Goal: Ask a question

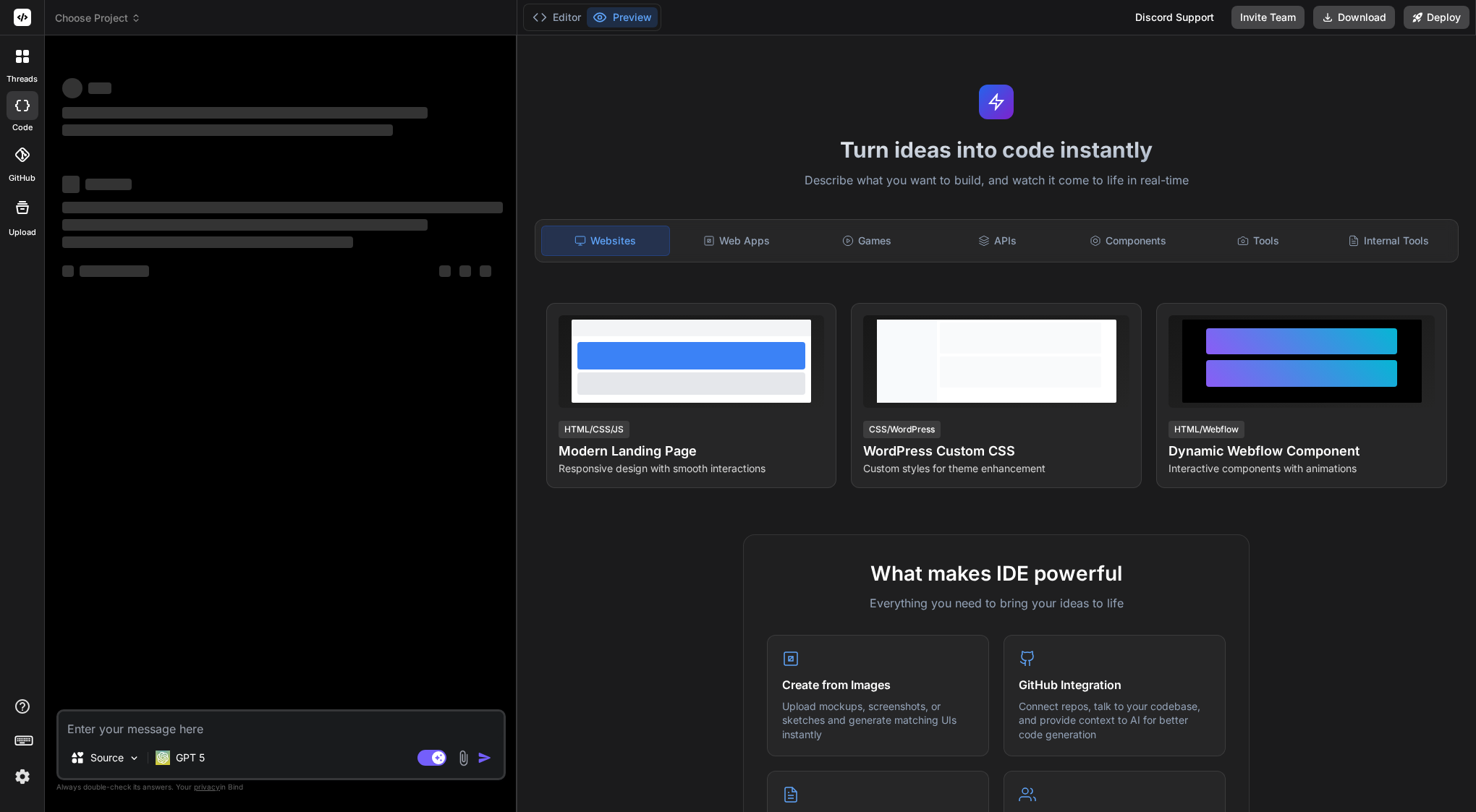
type textarea "x"
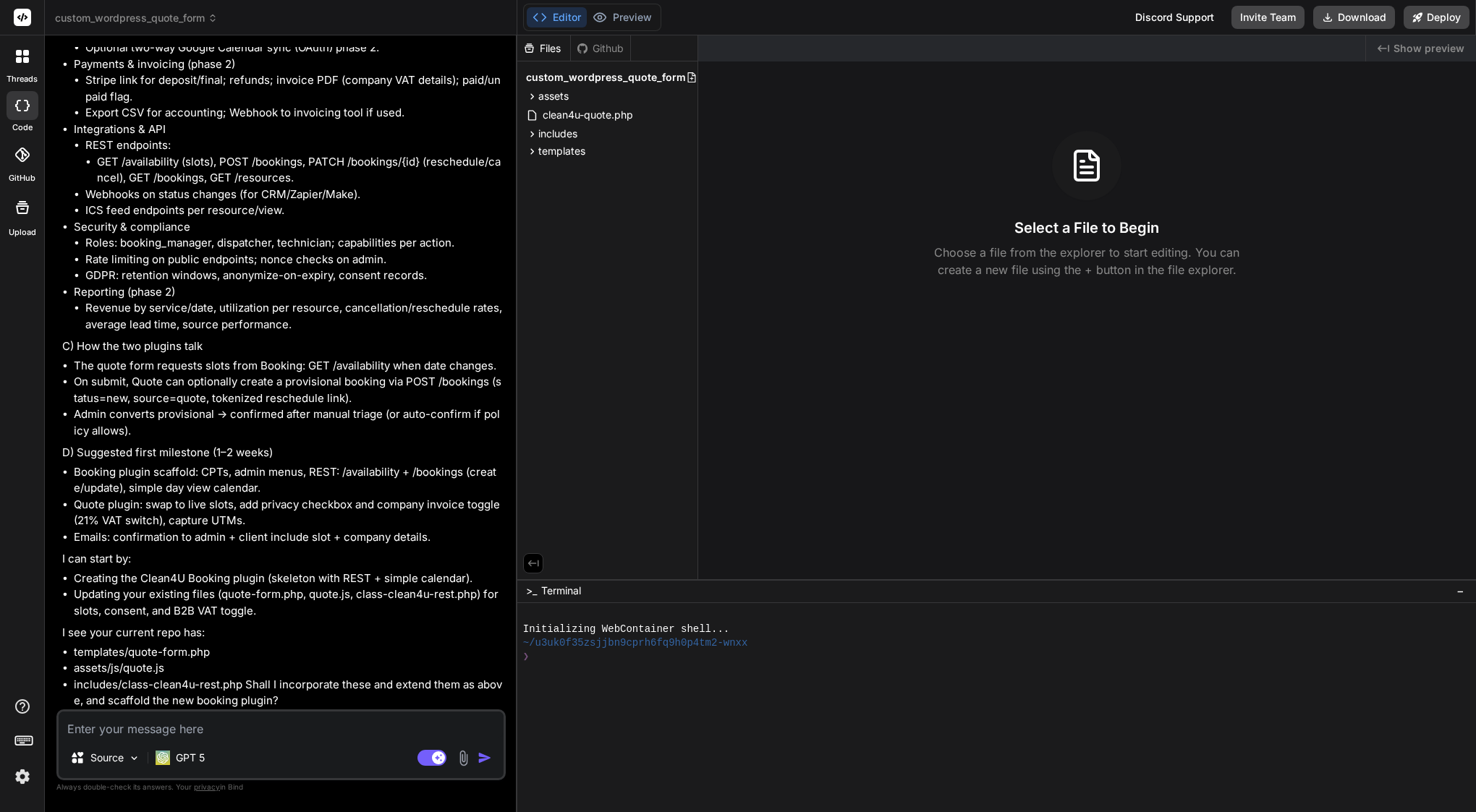
scroll to position [4908, 0]
type textarea "w"
type textarea "x"
type textarea "wa"
type textarea "x"
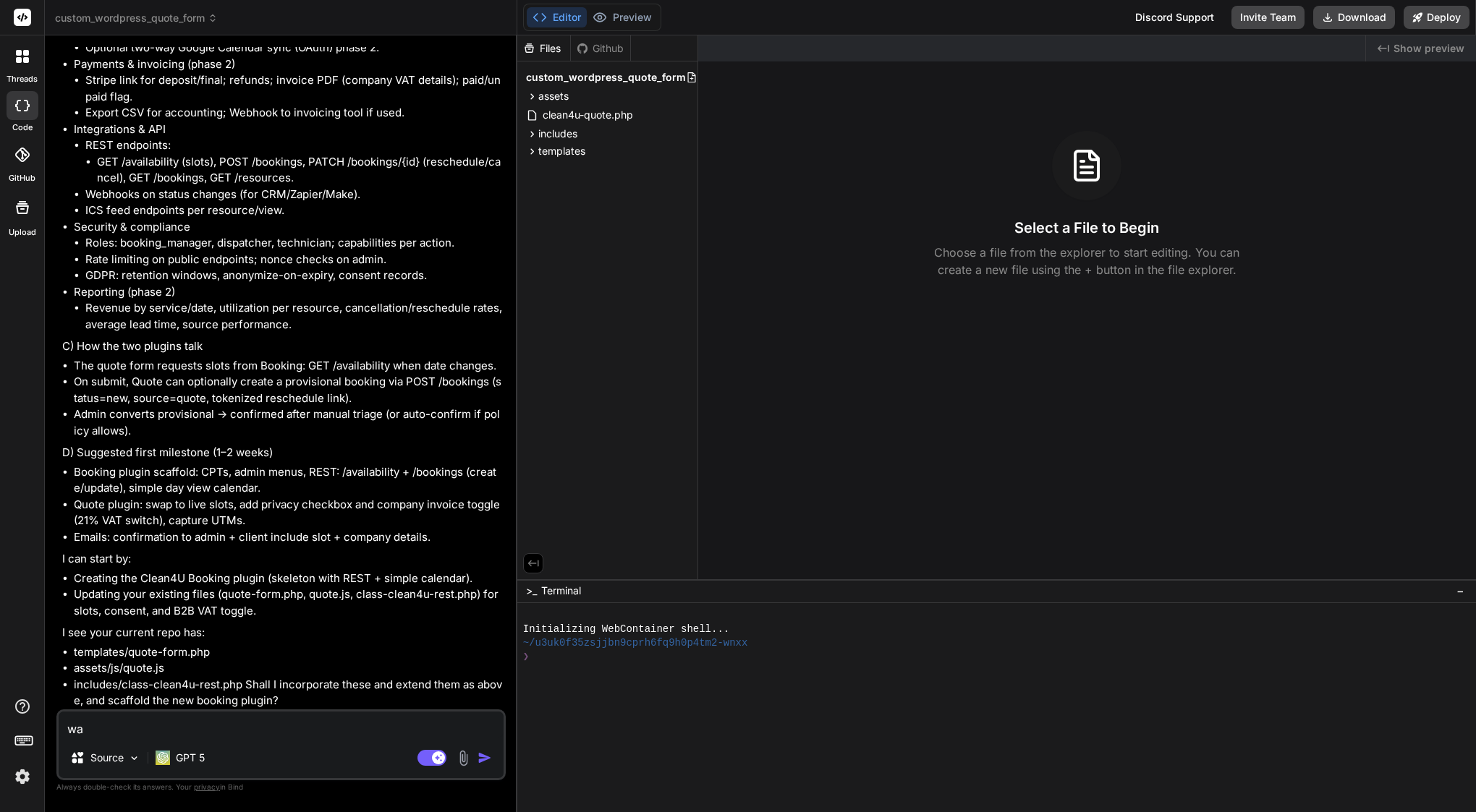
type textarea "wai"
type textarea "x"
type textarea "wait"
type textarea "x"
type textarea "wait"
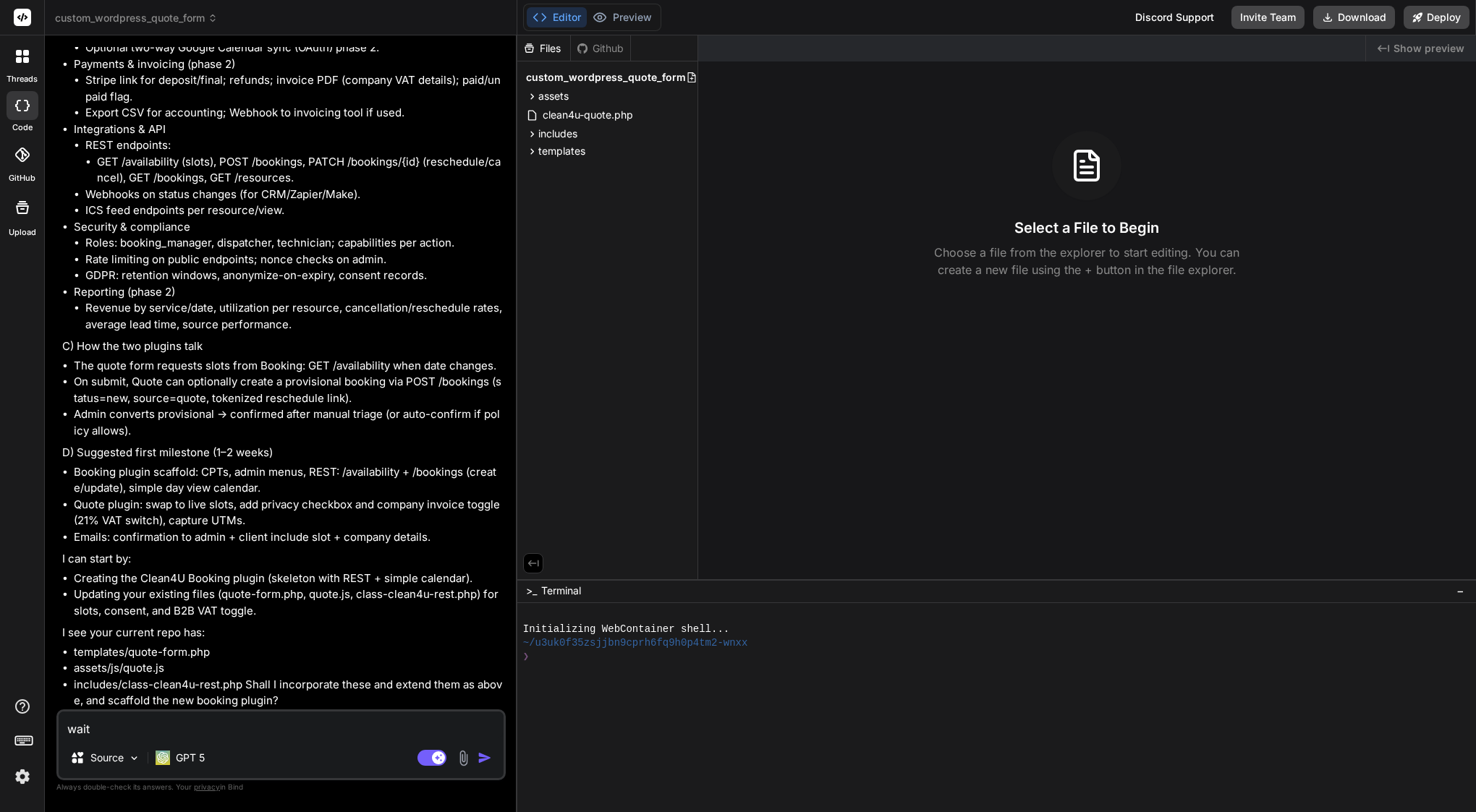
type textarea "x"
type textarea "wait i"
type textarea "x"
type textarea "wait I"
type textarea "x"
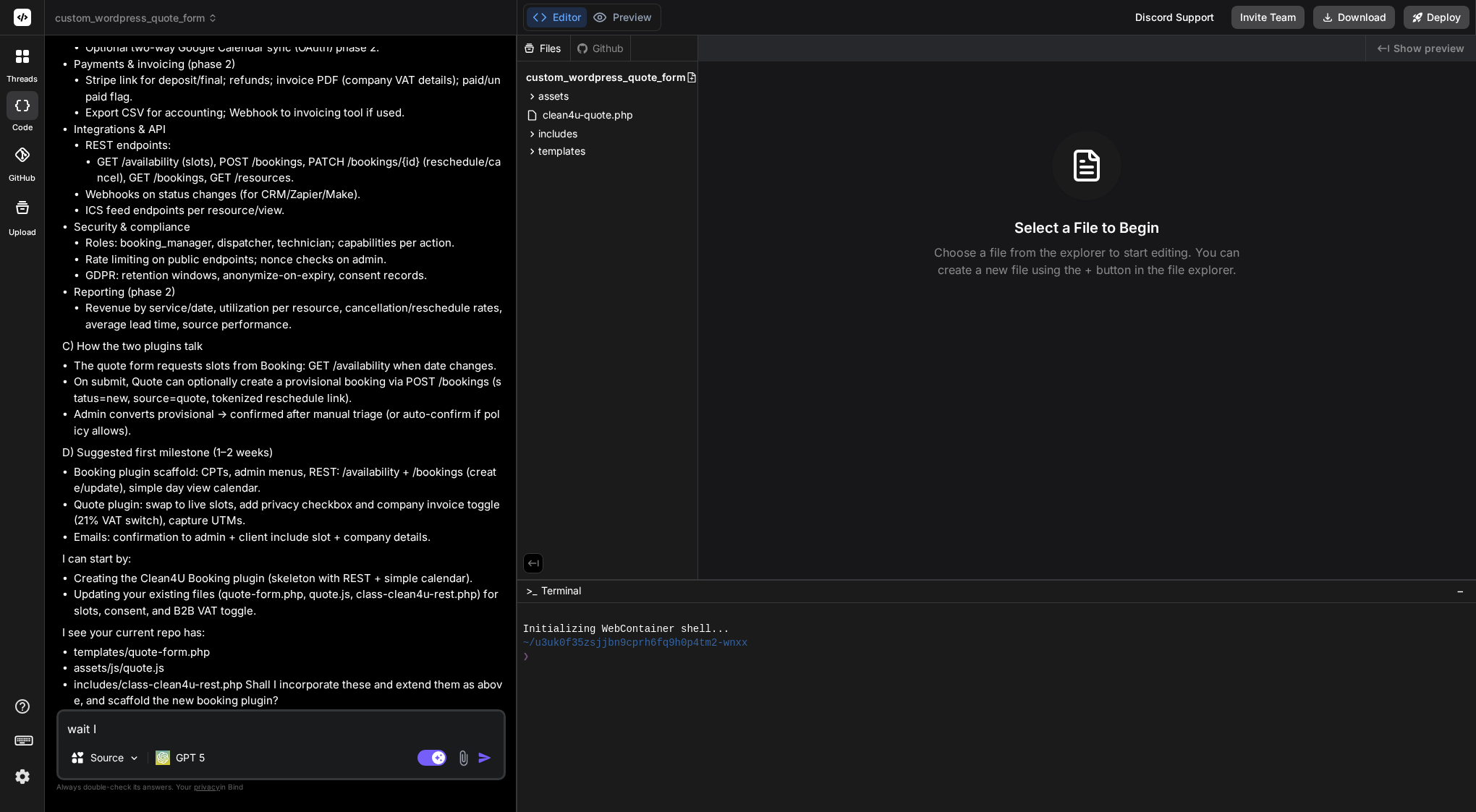
type textarea "wait I n"
type textarea "x"
type textarea "wait I ne"
type textarea "x"
type textarea "wait I nee"
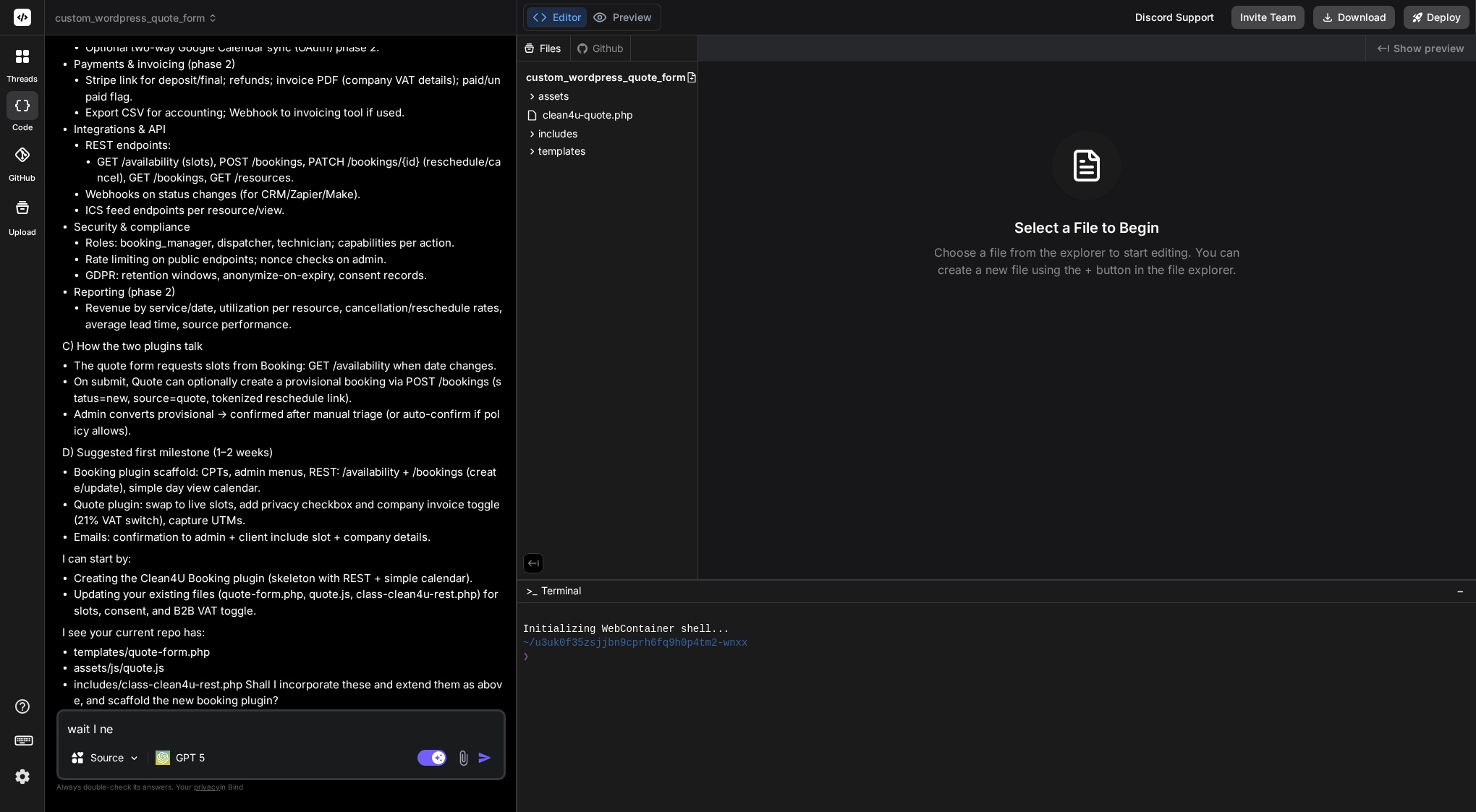
type textarea "x"
type textarea "wait I need"
type textarea "x"
type textarea "wait I need"
type textarea "x"
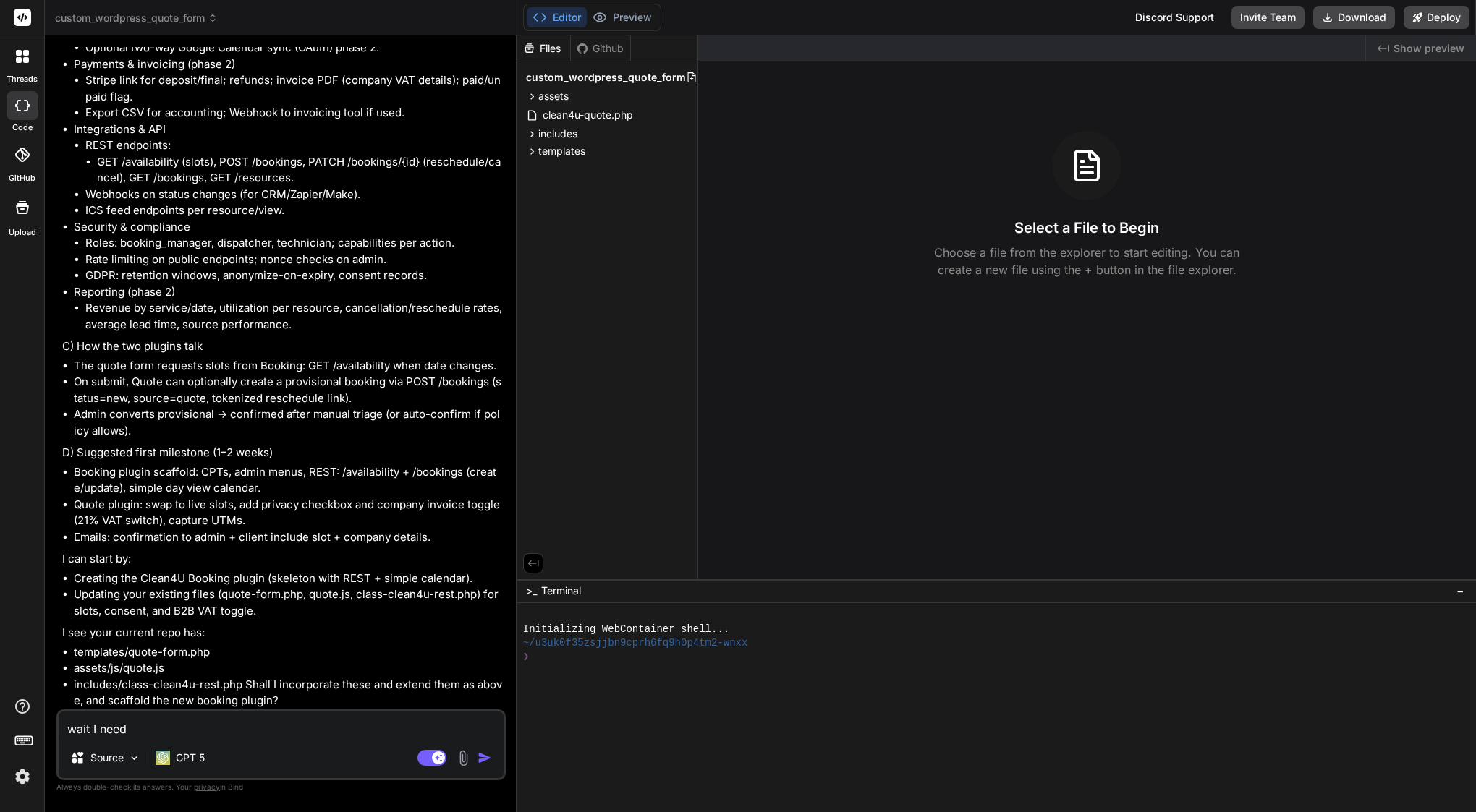
type textarea "wait I need g"
type textarea "x"
type textarea "wait I need go"
type textarea "x"
type textarea "wait I need goo"
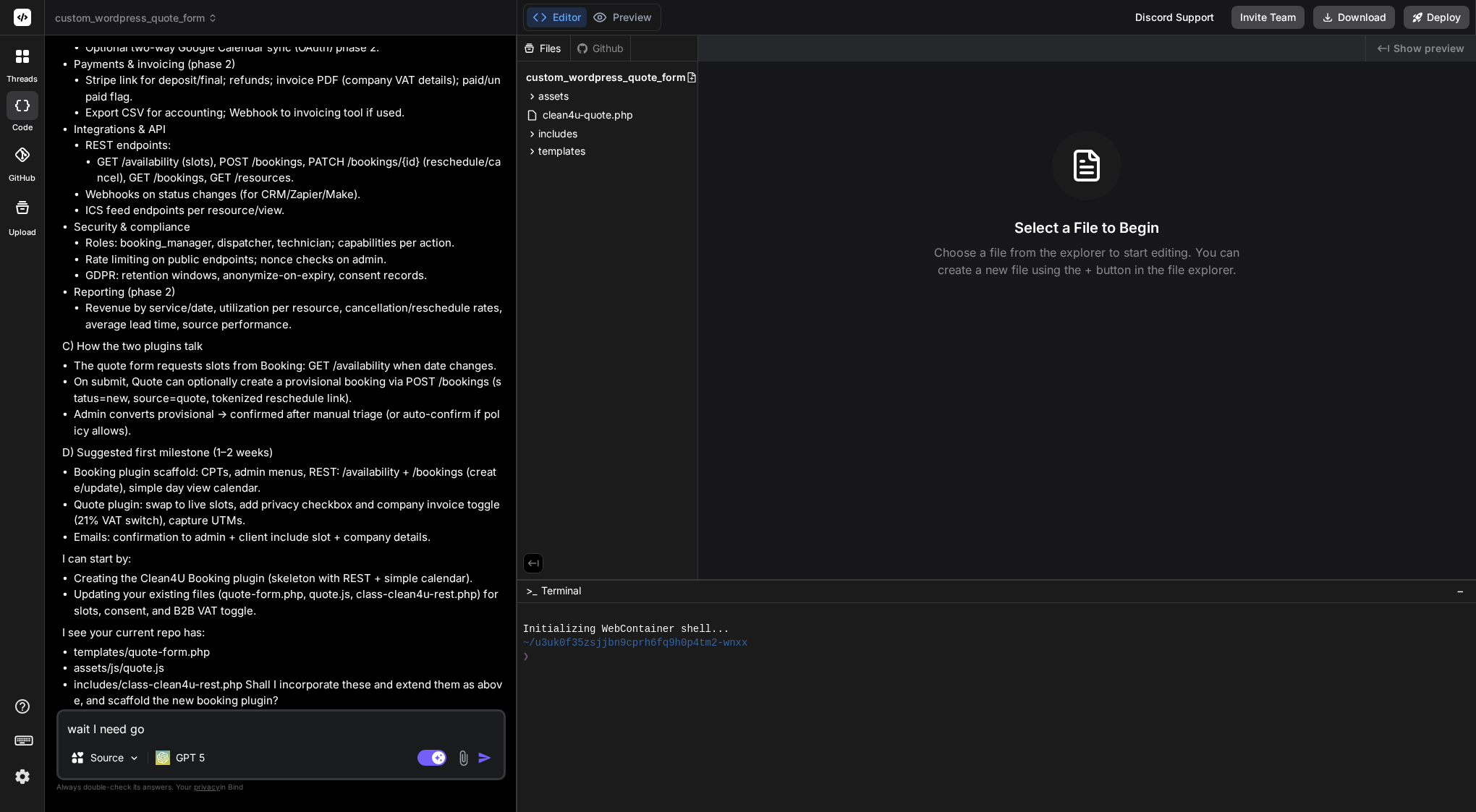
type textarea "x"
type textarea "wait I need good"
type textarea "x"
type textarea "wait I need good"
type textarea "x"
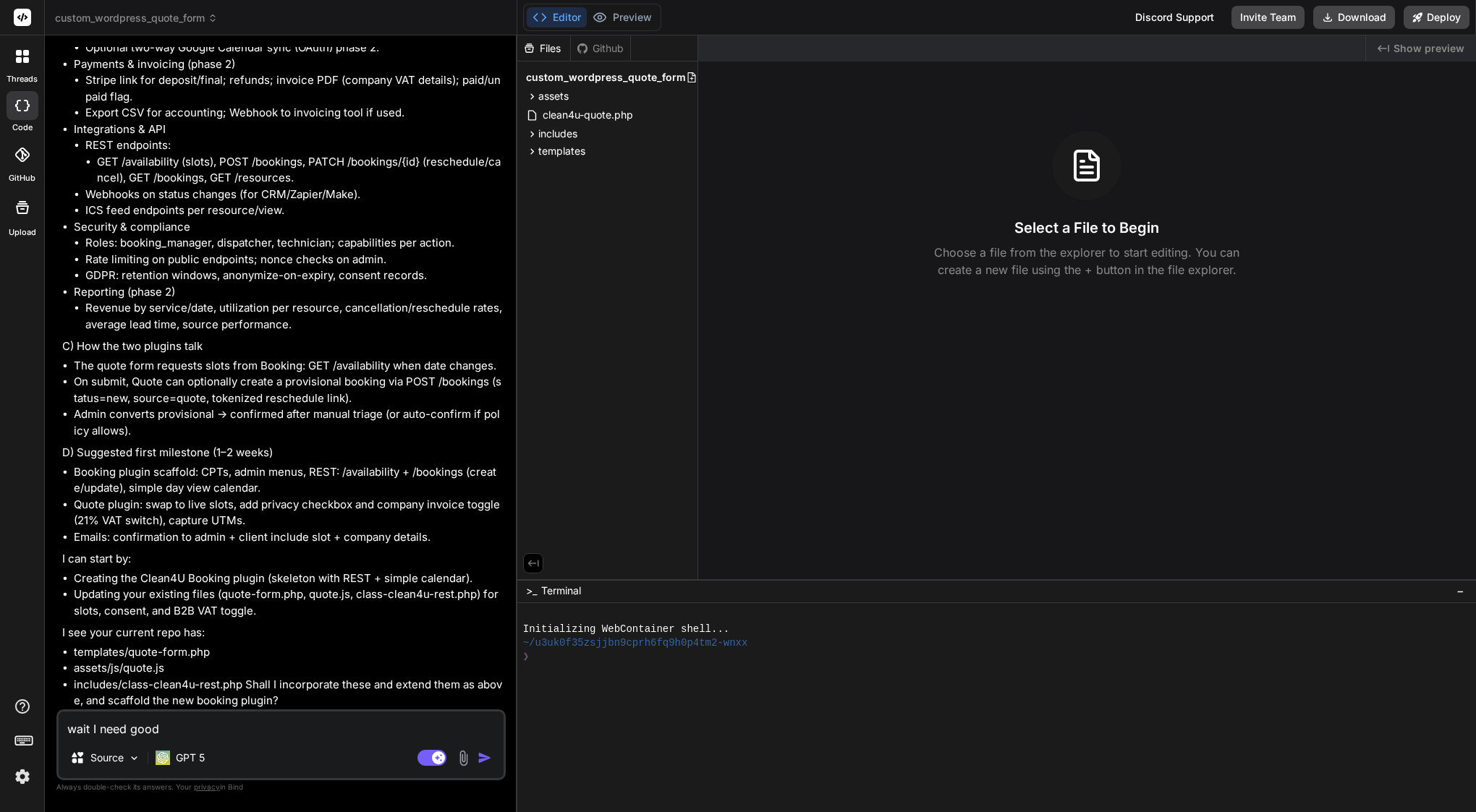
type textarea "wait I need good p"
type textarea "x"
type textarea "wait I need good pl"
type textarea "x"
type textarea "wait I need good pla"
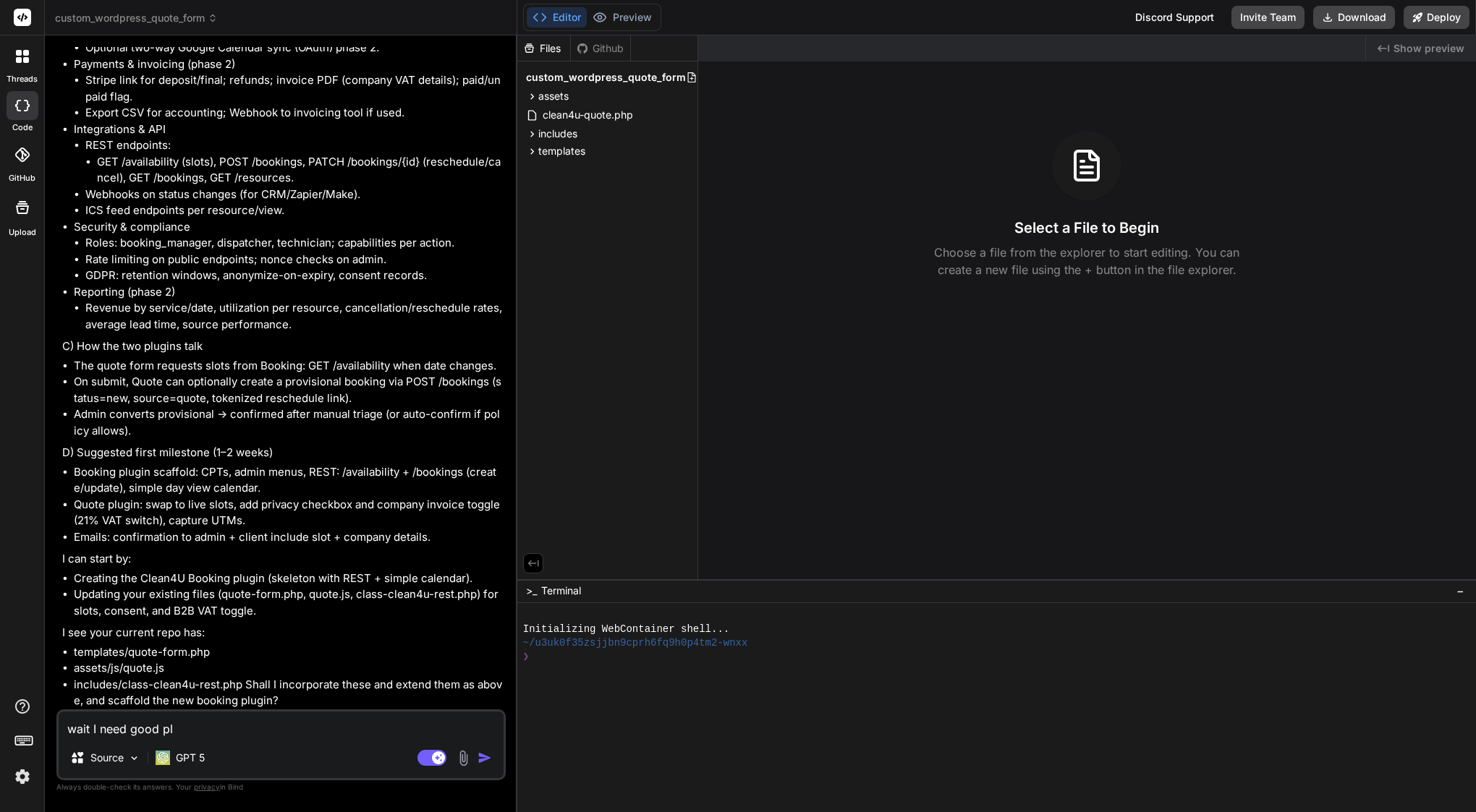
type textarea "x"
type textarea "wait I need good plan"
type textarea "x"
type textarea "wait I need good plan"
type textarea "x"
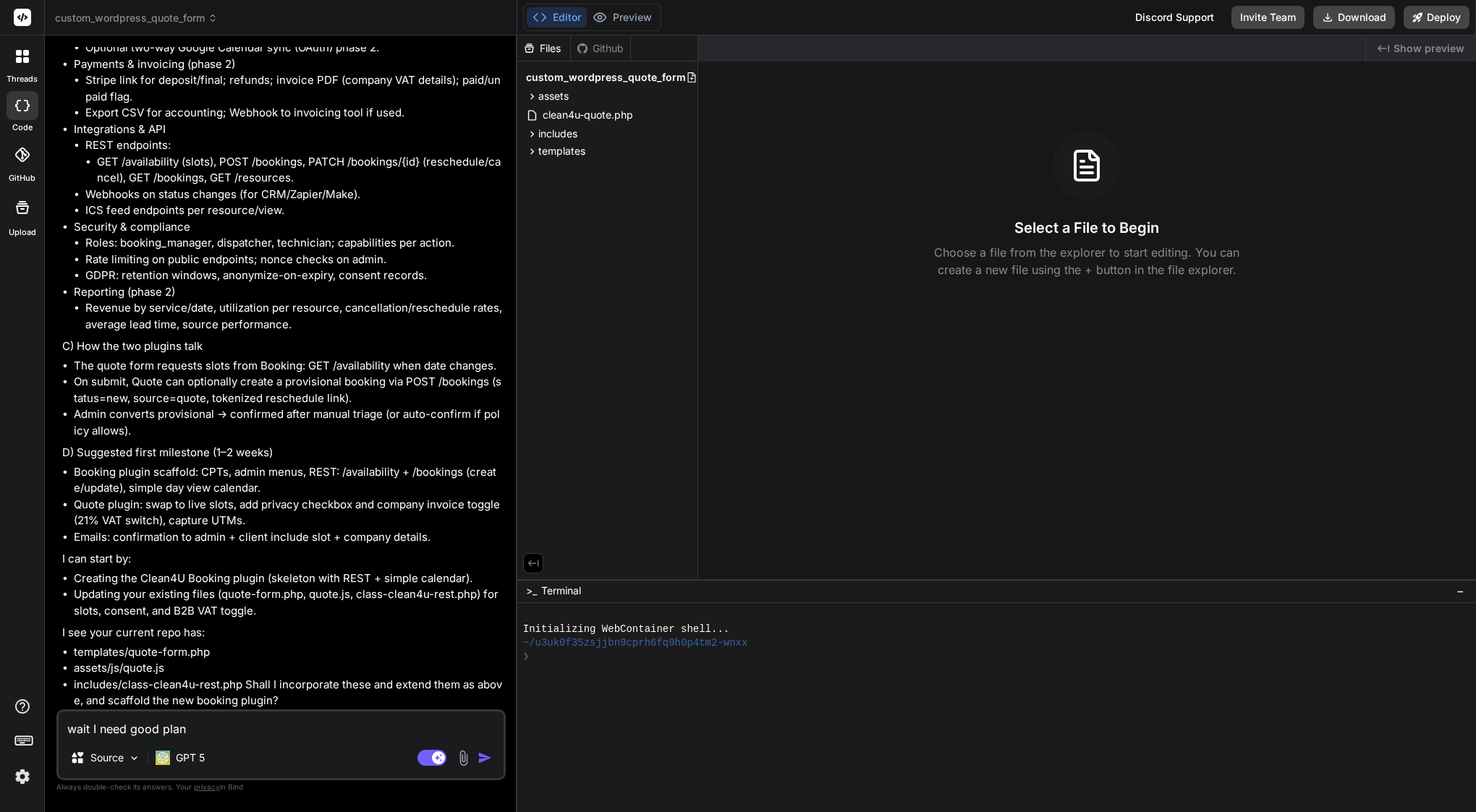
type textarea "wait I need good plan i"
type textarea "x"
type textarea "wait I need good plan if"
type textarea "x"
type textarea "wait I need good plan if"
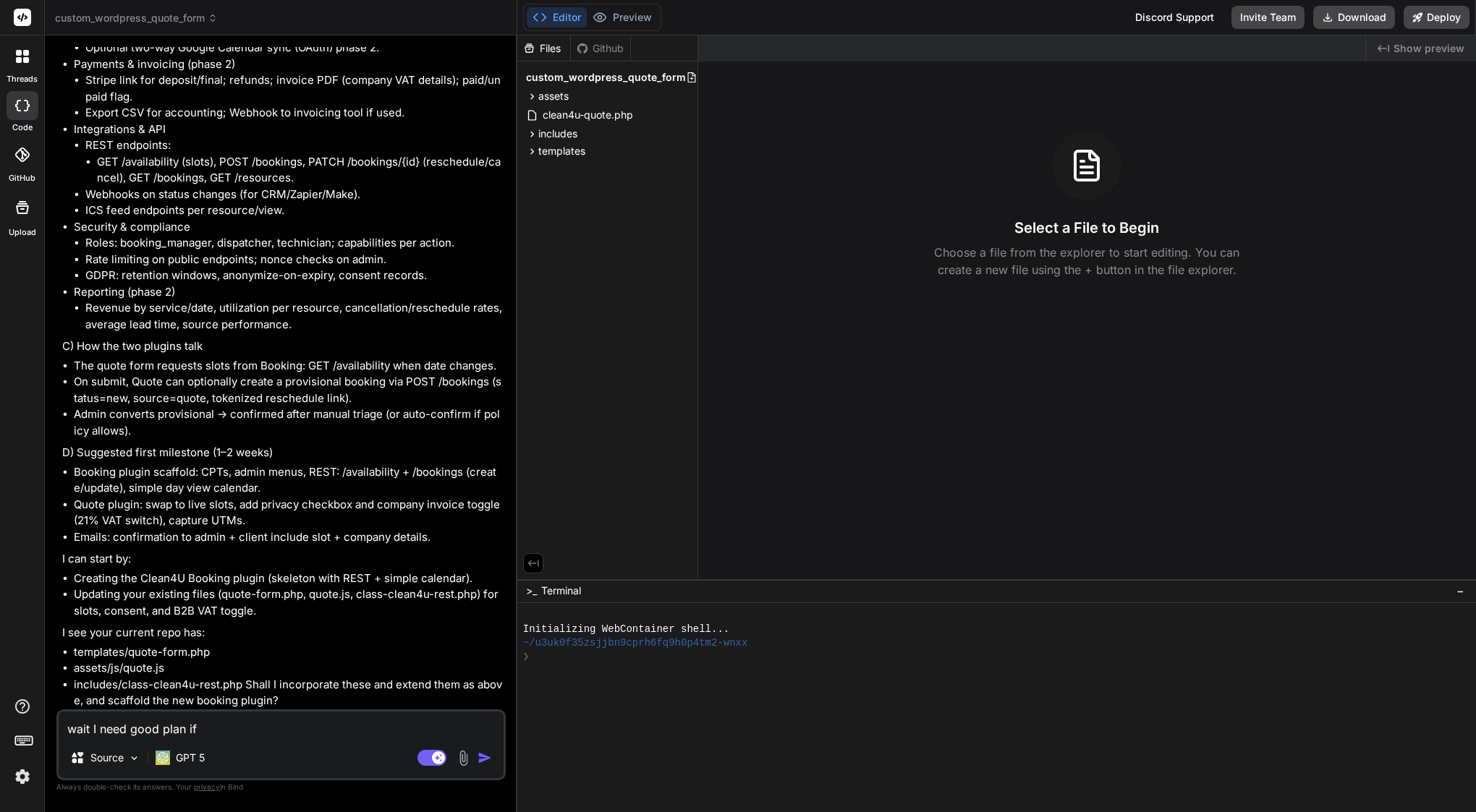
type textarea "x"
type textarea "wait I need good plan if i"
type textarea "x"
type textarea "wait I need good plan if I"
type textarea "x"
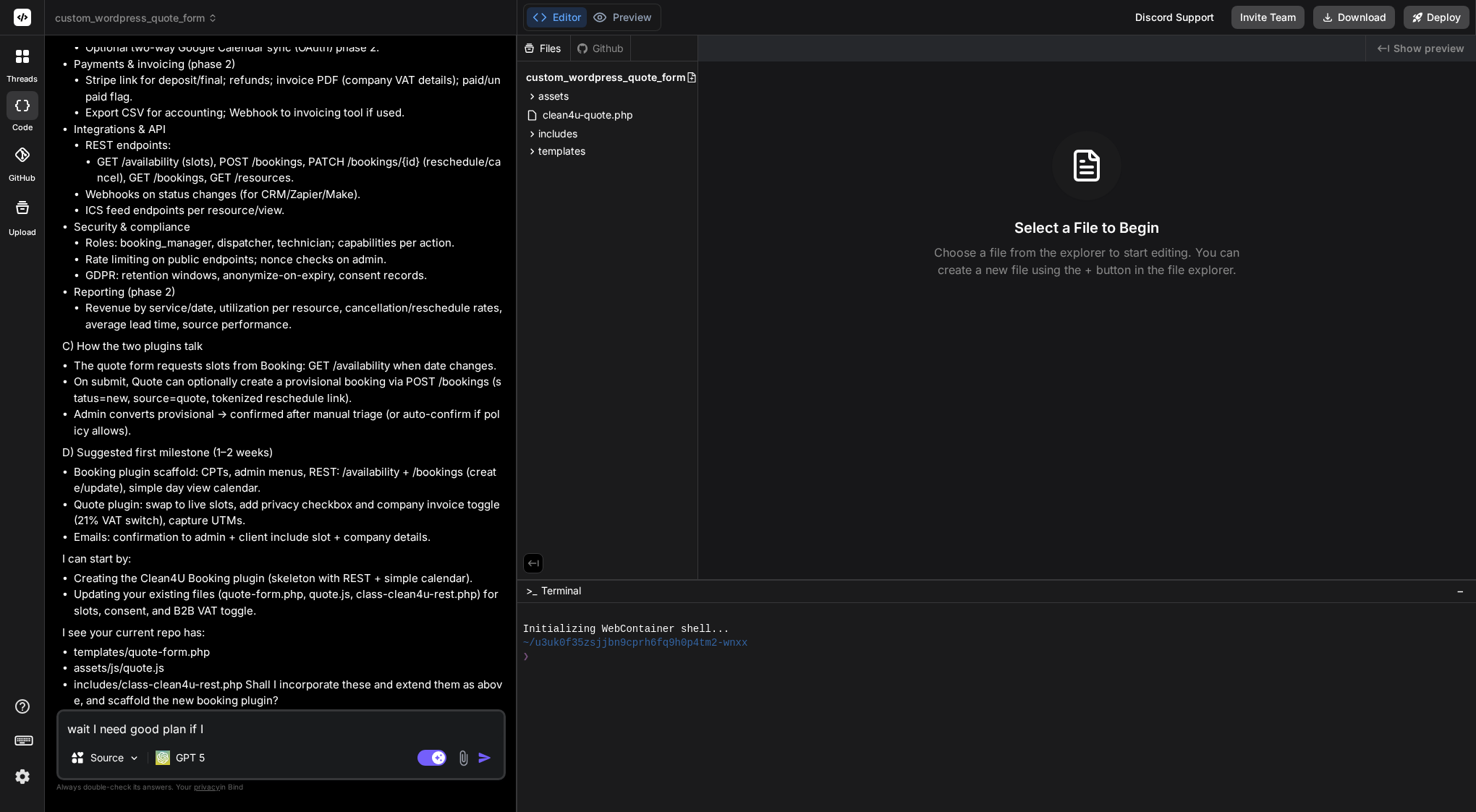
type textarea "wait I need good plan if I w"
type textarea "x"
type textarea "wait I need good plan if I wo"
type textarea "x"
type textarea "wait I need good plan if I wou"
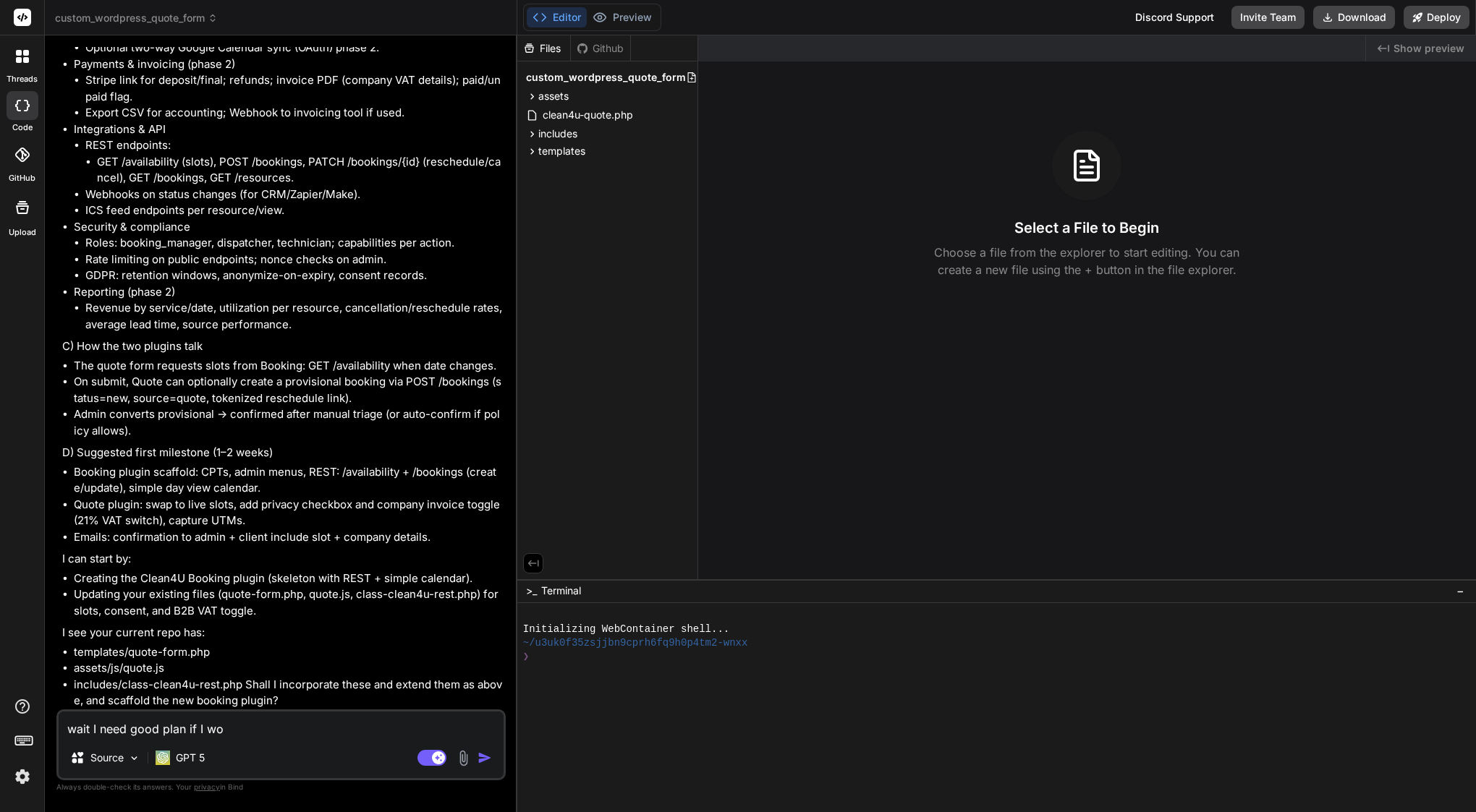
type textarea "x"
type textarea "wait I need good plan if I woul"
type textarea "x"
type textarea "wait I need good plan if I would"
type textarea "x"
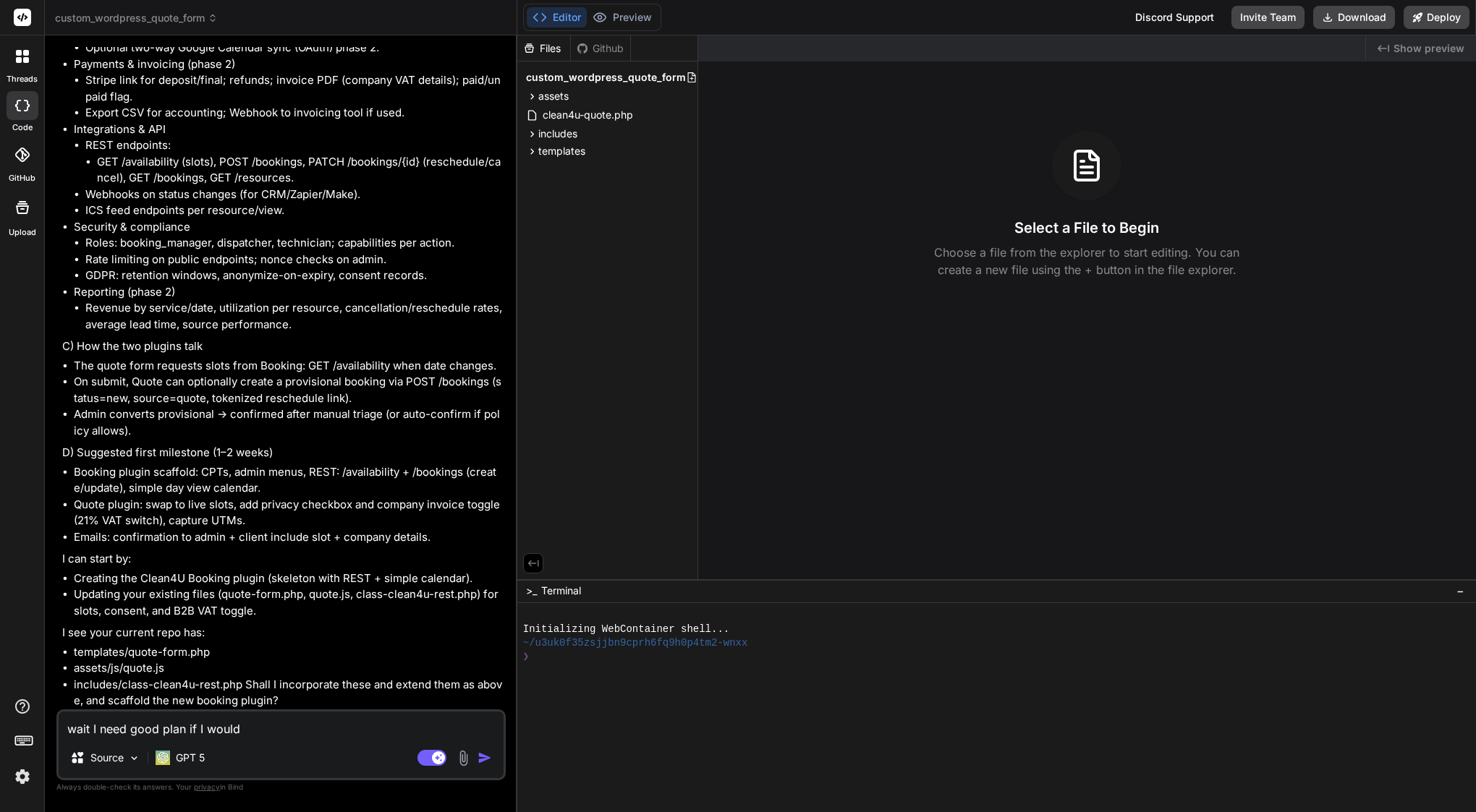
type textarea "wait I need good plan if I would"
type textarea "x"
type textarea "wait I need good plan if I would l"
type textarea "x"
type textarea "wait I need good plan if I would li"
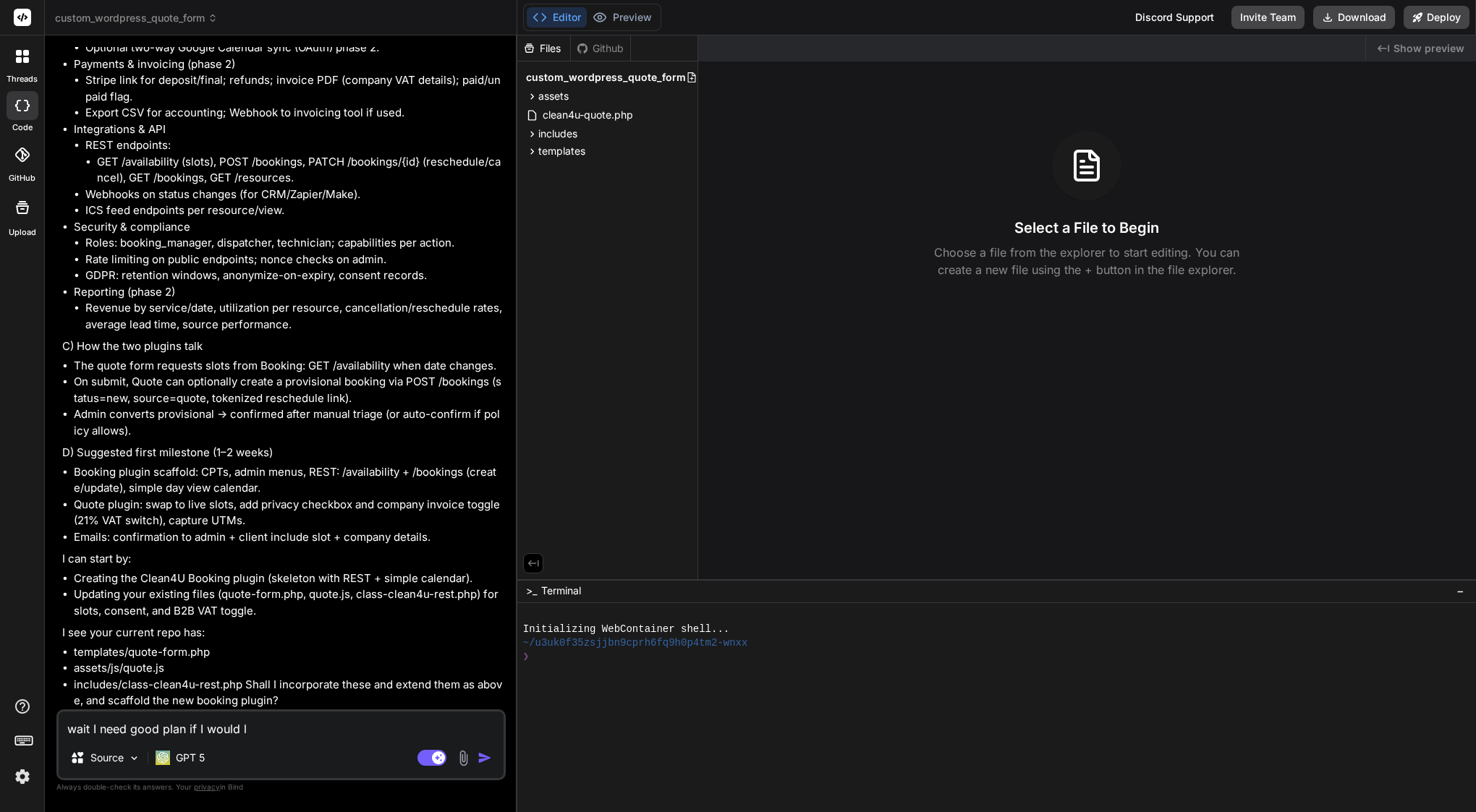
type textarea "x"
type textarea "wait I need good plan if I would lik"
type textarea "x"
type textarea "wait I need good plan if I would like"
type textarea "x"
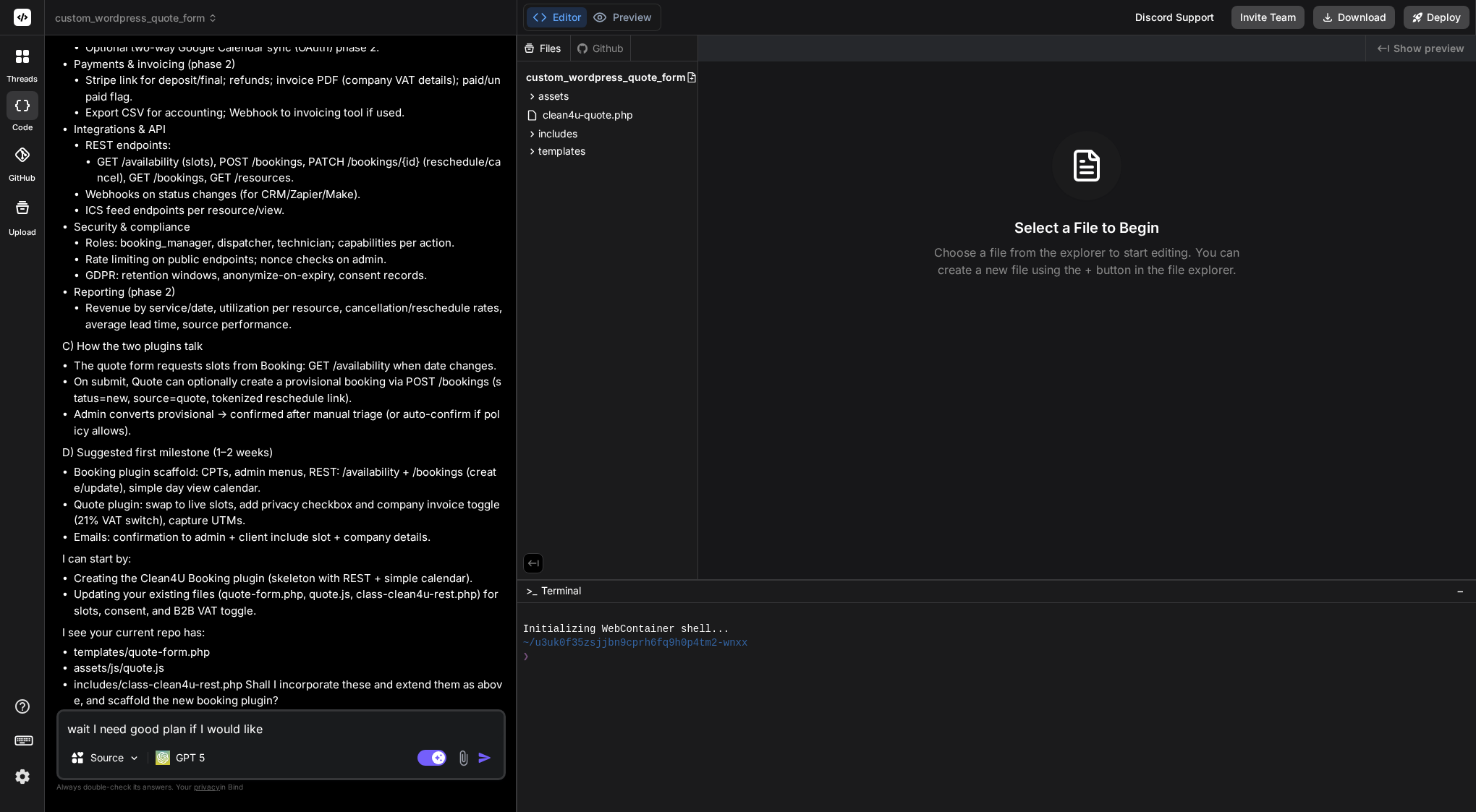
type textarea "wait I need good plan if I would like"
type textarea "x"
type textarea "wait I need good plan if I would like t"
type textarea "x"
type textarea "wait I need good plan if I would like to"
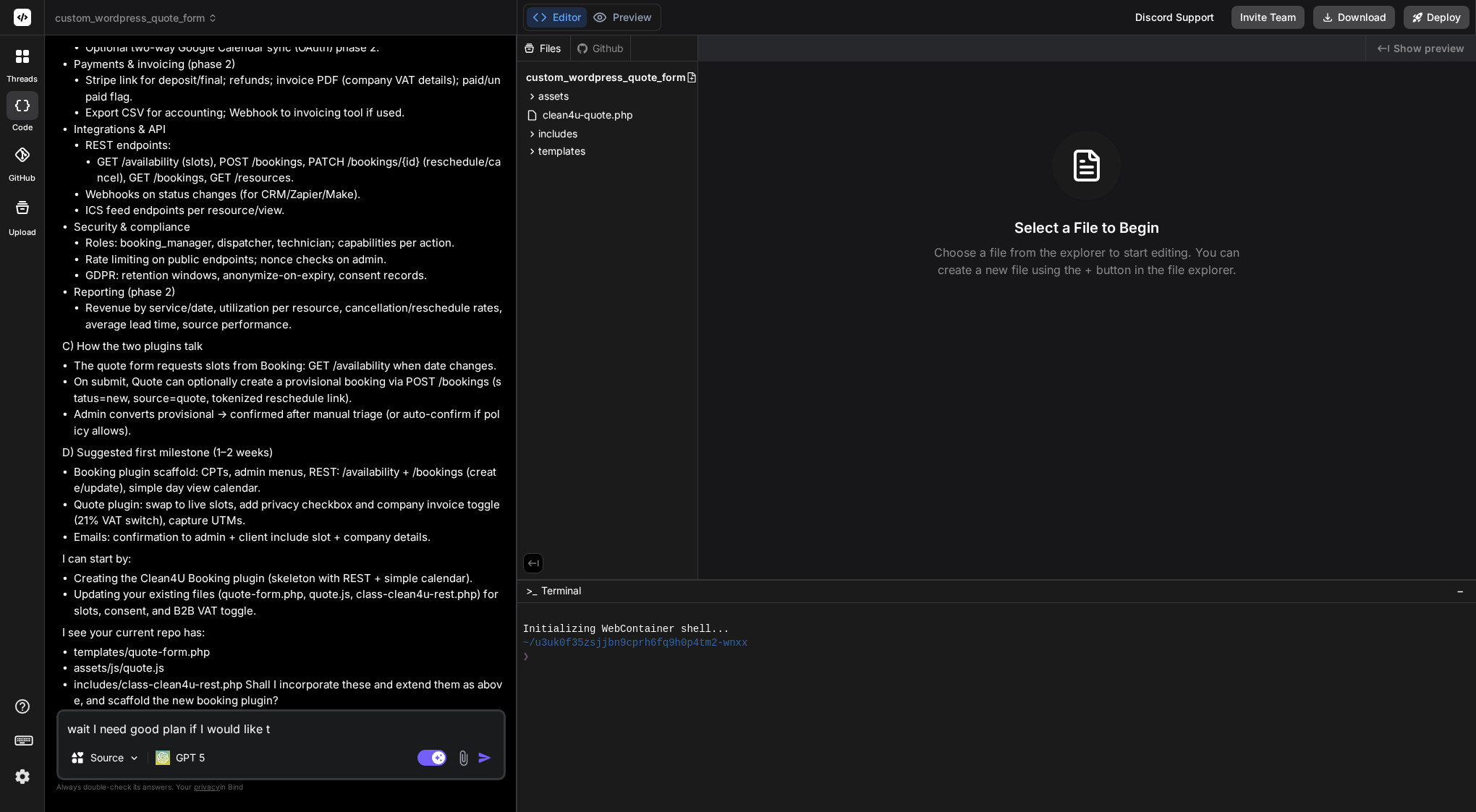
type textarea "x"
type textarea "wait I need good plan if I would like to"
type textarea "x"
type textarea "wait I need good plan if I would like to m"
type textarea "x"
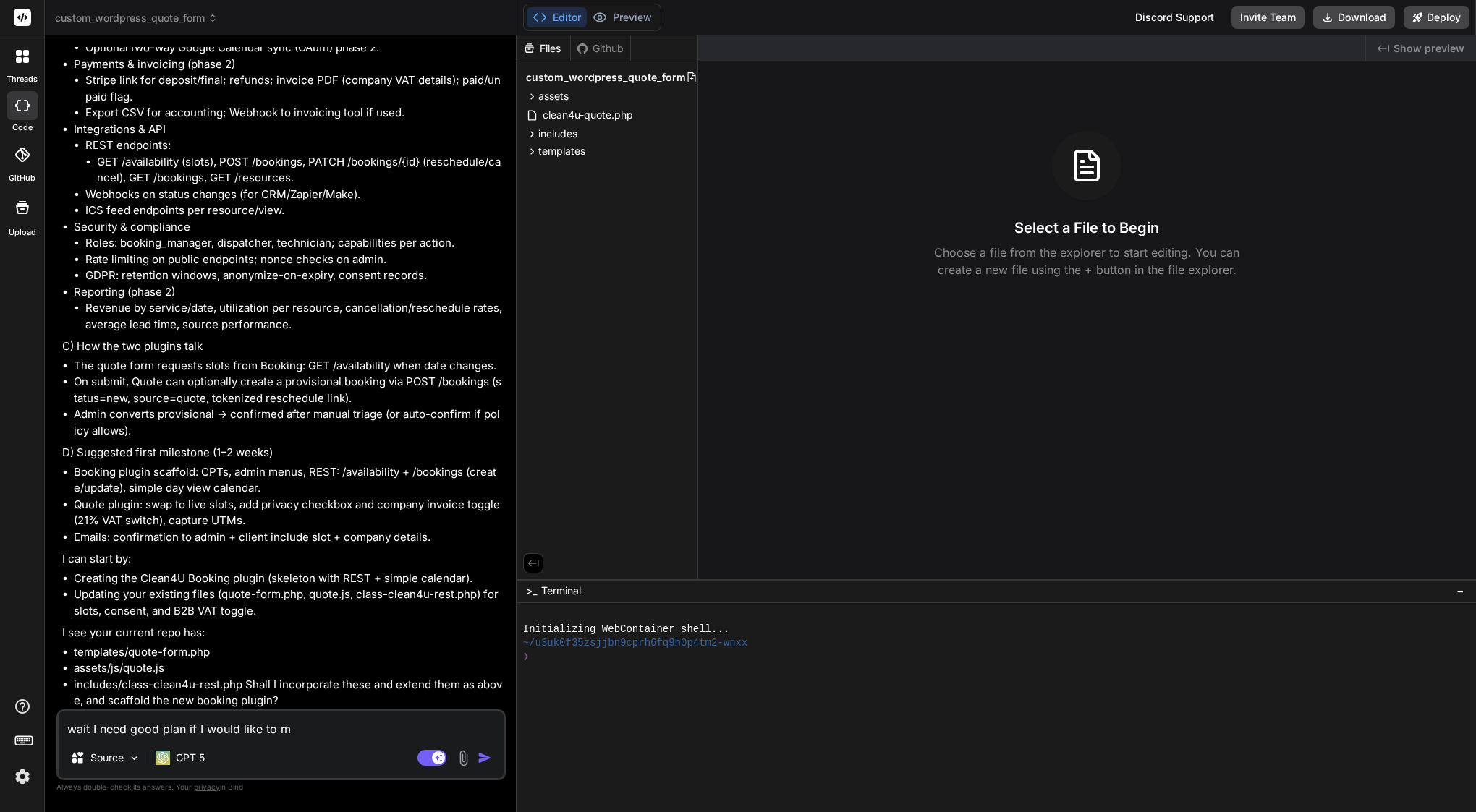
type textarea "wait I need good plan if I would like to mo"
type textarea "x"
type textarea "wait I need good plan if I would like to mov"
type textarea "x"
type textarea "wait I need good plan if I would like to move"
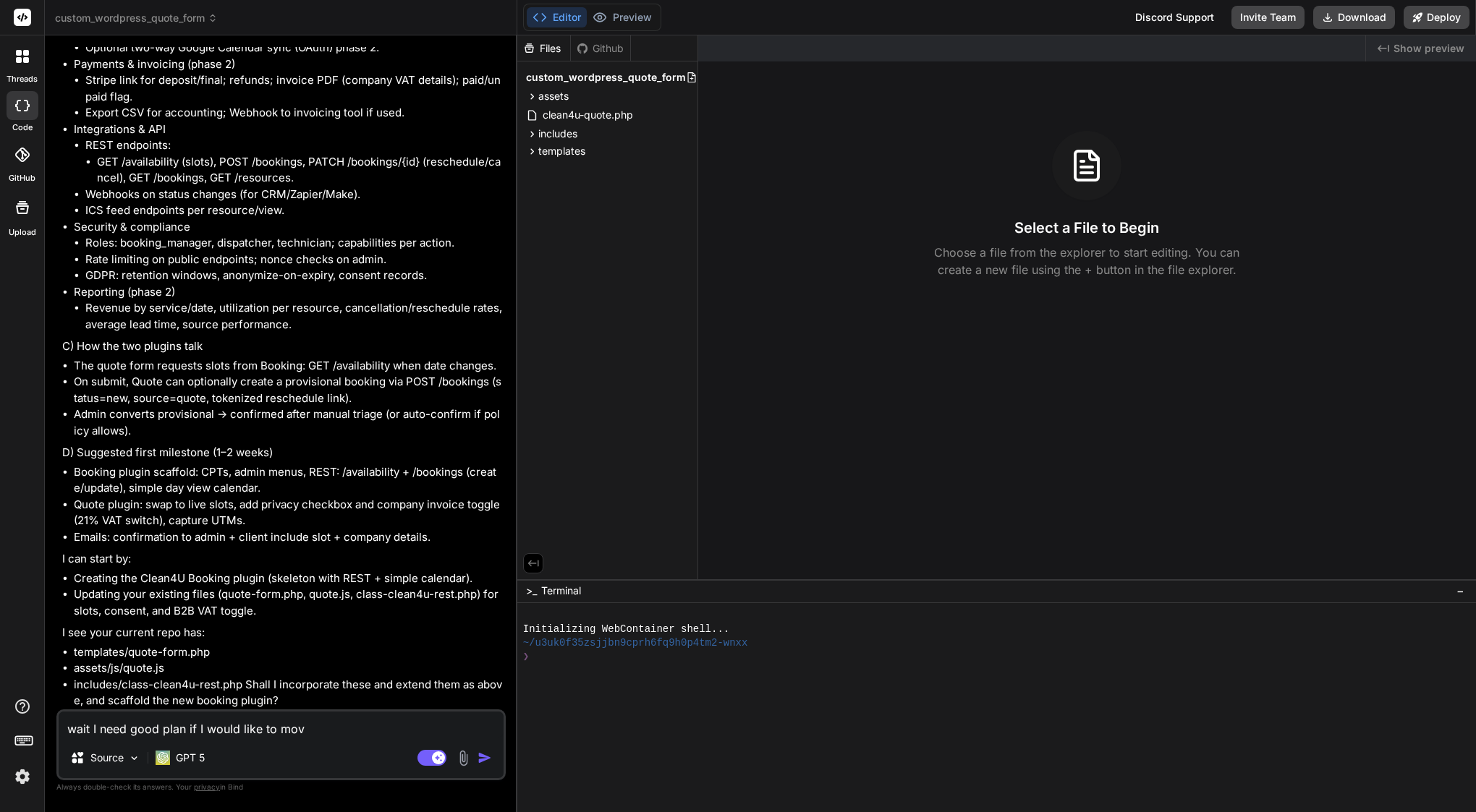
type textarea "x"
type textarea "wait I need good plan if I would like to move"
type textarea "x"
type textarea "wait I need good plan if I would like to move f"
type textarea "x"
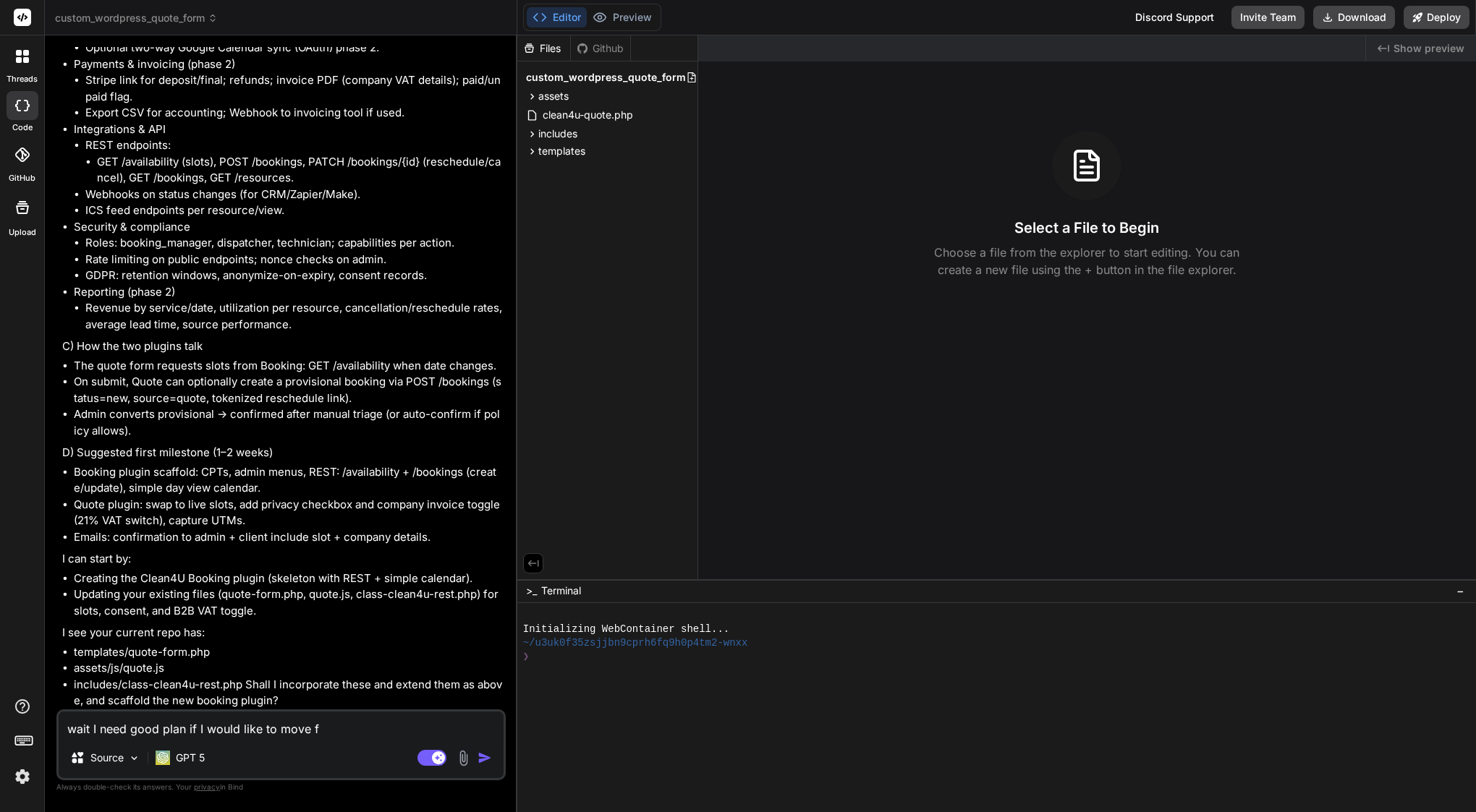
type textarea "wait I need good plan if I would like to move fu"
type textarea "x"
type textarea "wait I need good plan if I would like to move fur"
type textarea "x"
type textarea "wait I need good plan if I would like to move furt"
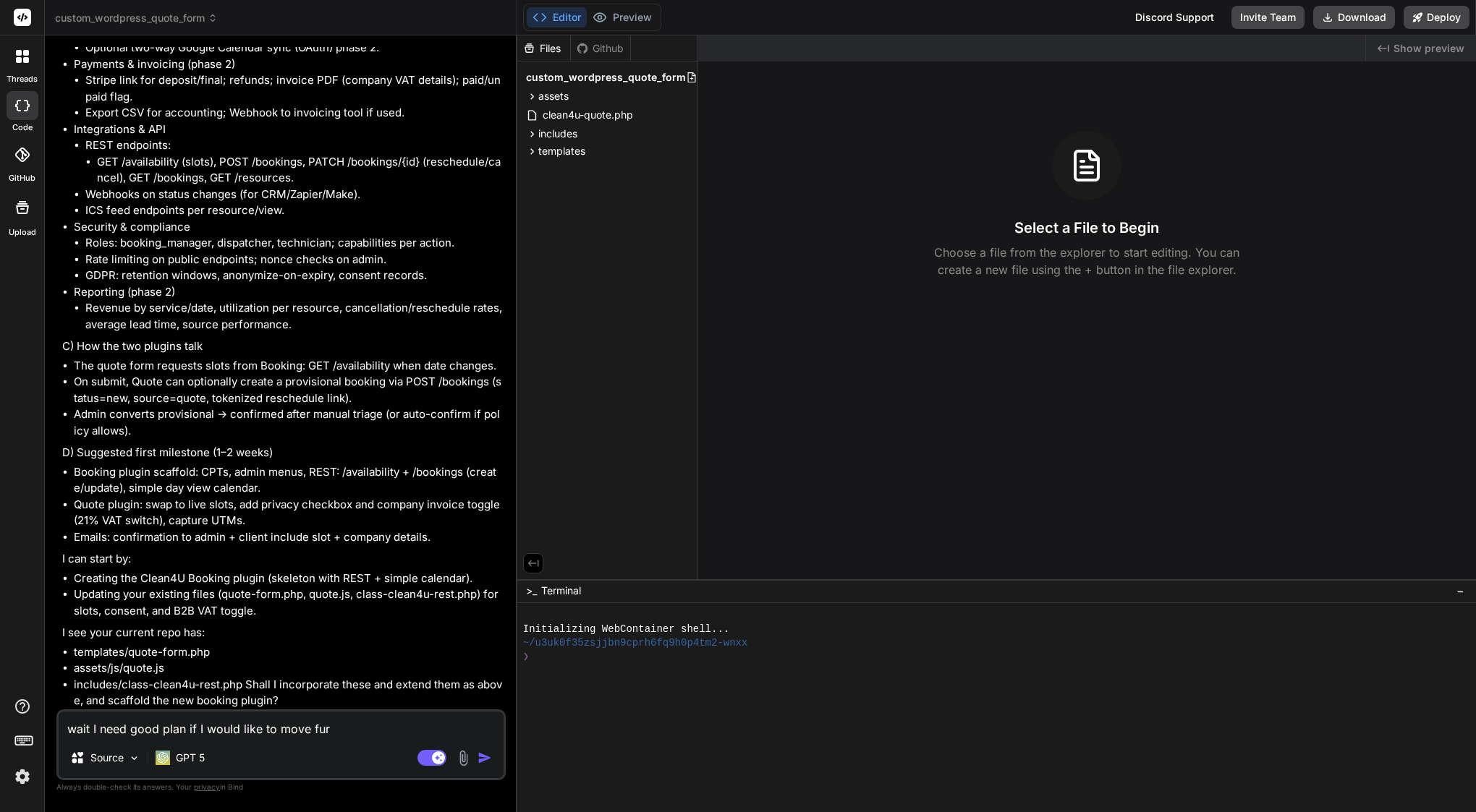
type textarea "x"
type textarea "wait I need good plan if I would like to move furth"
type textarea "x"
type textarea "wait I need good plan if I would like to move furthe"
type textarea "x"
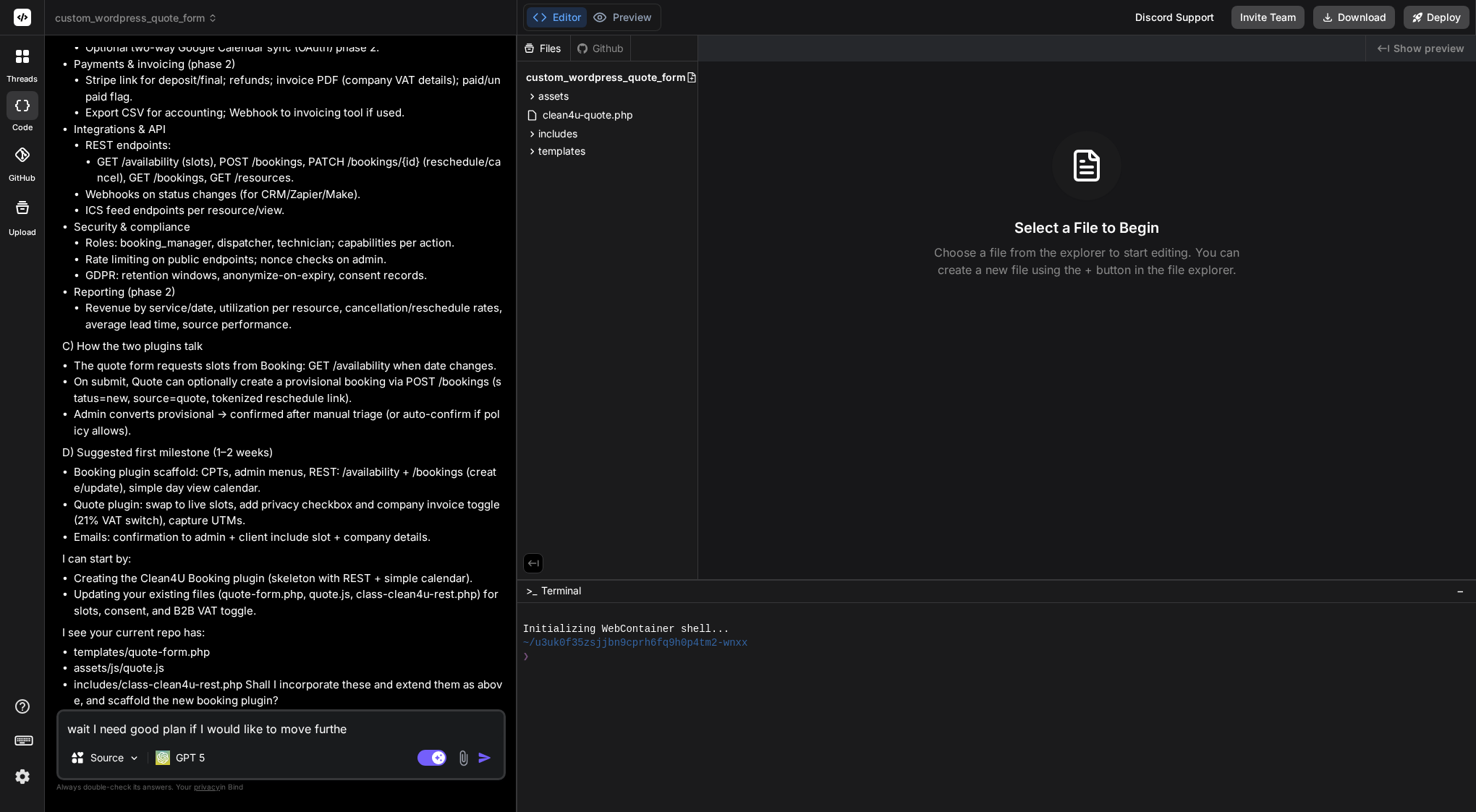
type textarea "wait I need good plan if I would like to move further"
type textarea "x"
type textarea "wait I need good plan if I would like to move further"
type textarea "x"
type textarea "wait I need good plan if I would like to move further w"
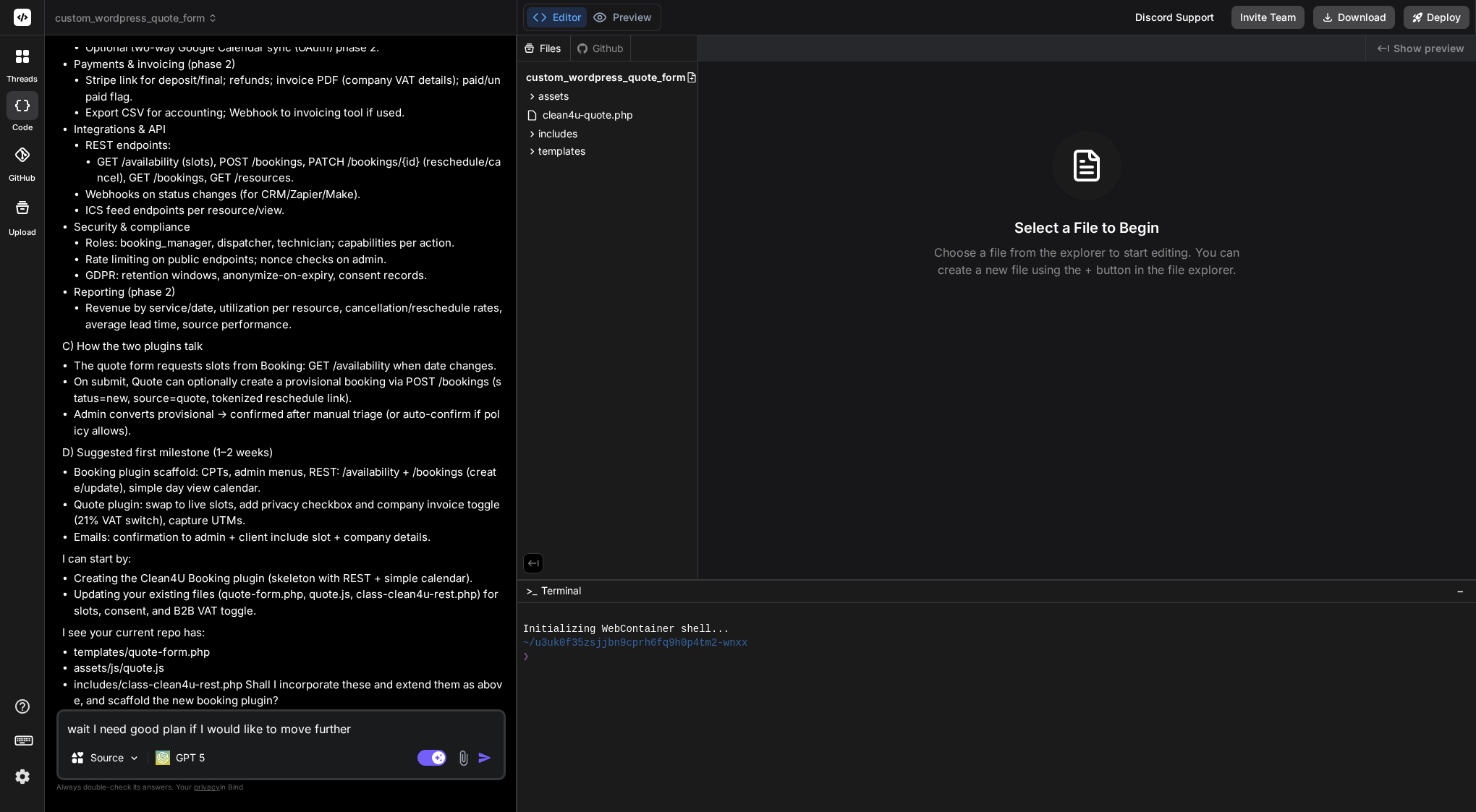
type textarea "x"
type textarea "wait I need good plan if I would like to move further wi"
type textarea "x"
type textarea "wait I need good plan if I would like to move further wit"
type textarea "x"
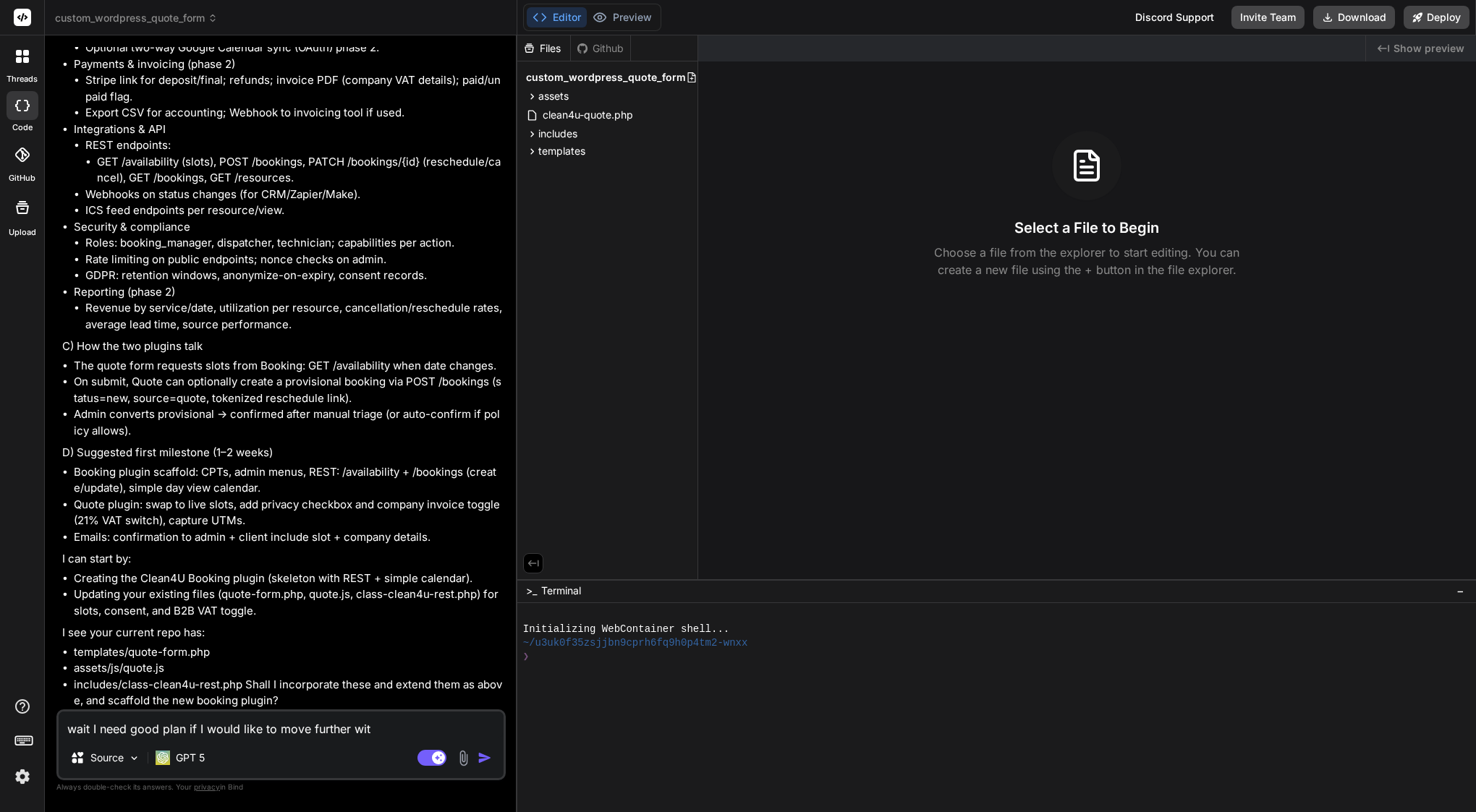
type textarea "wait I need good plan if I would like to move further wi"
type textarea "x"
type textarea "wait I need good plan if I would like to move further w"
type textarea "x"
type textarea "wait I need good plan if I would like to move further"
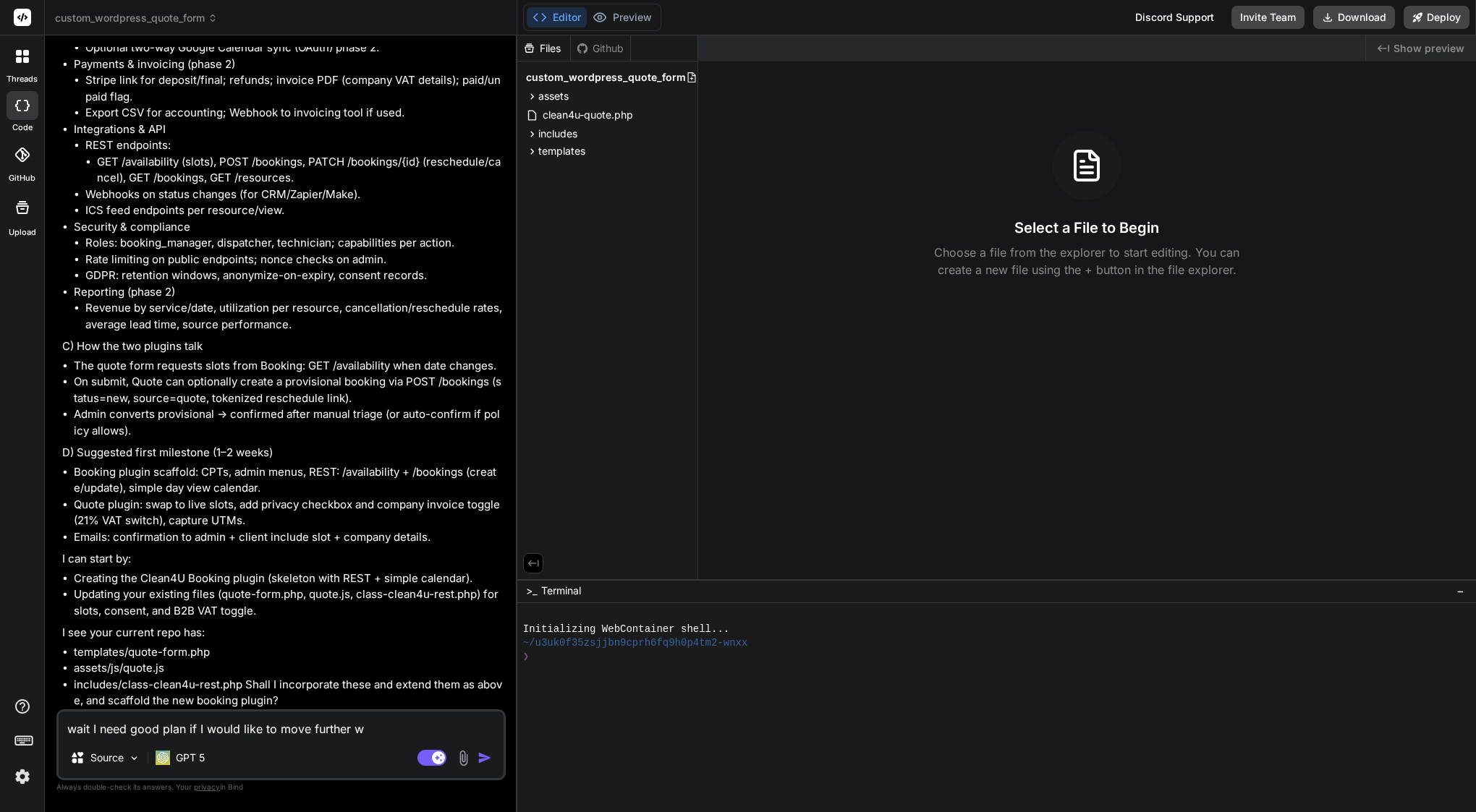
type textarea "x"
type textarea "wait I need good plan if I would like to move further"
type textarea "x"
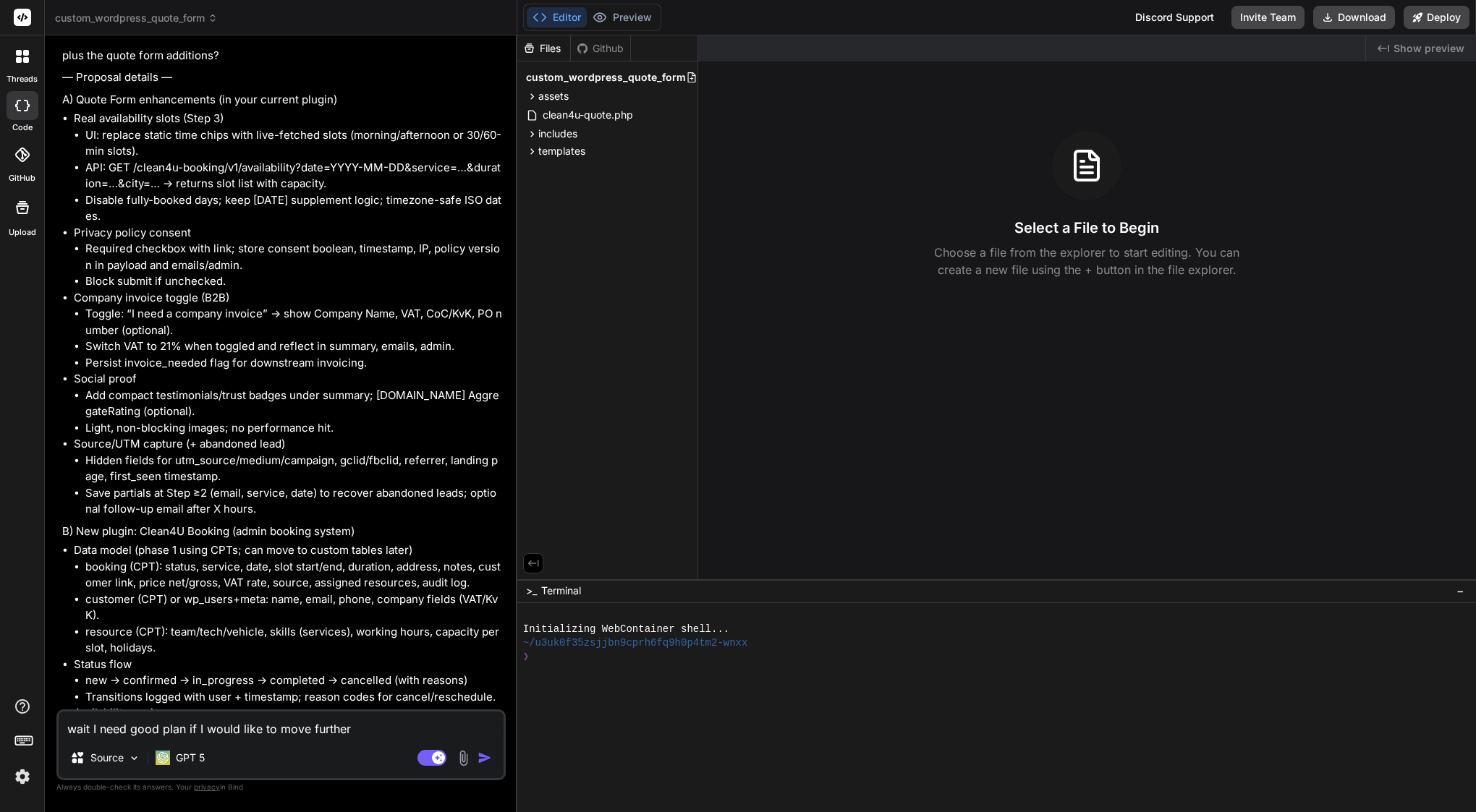
scroll to position [3954, 0]
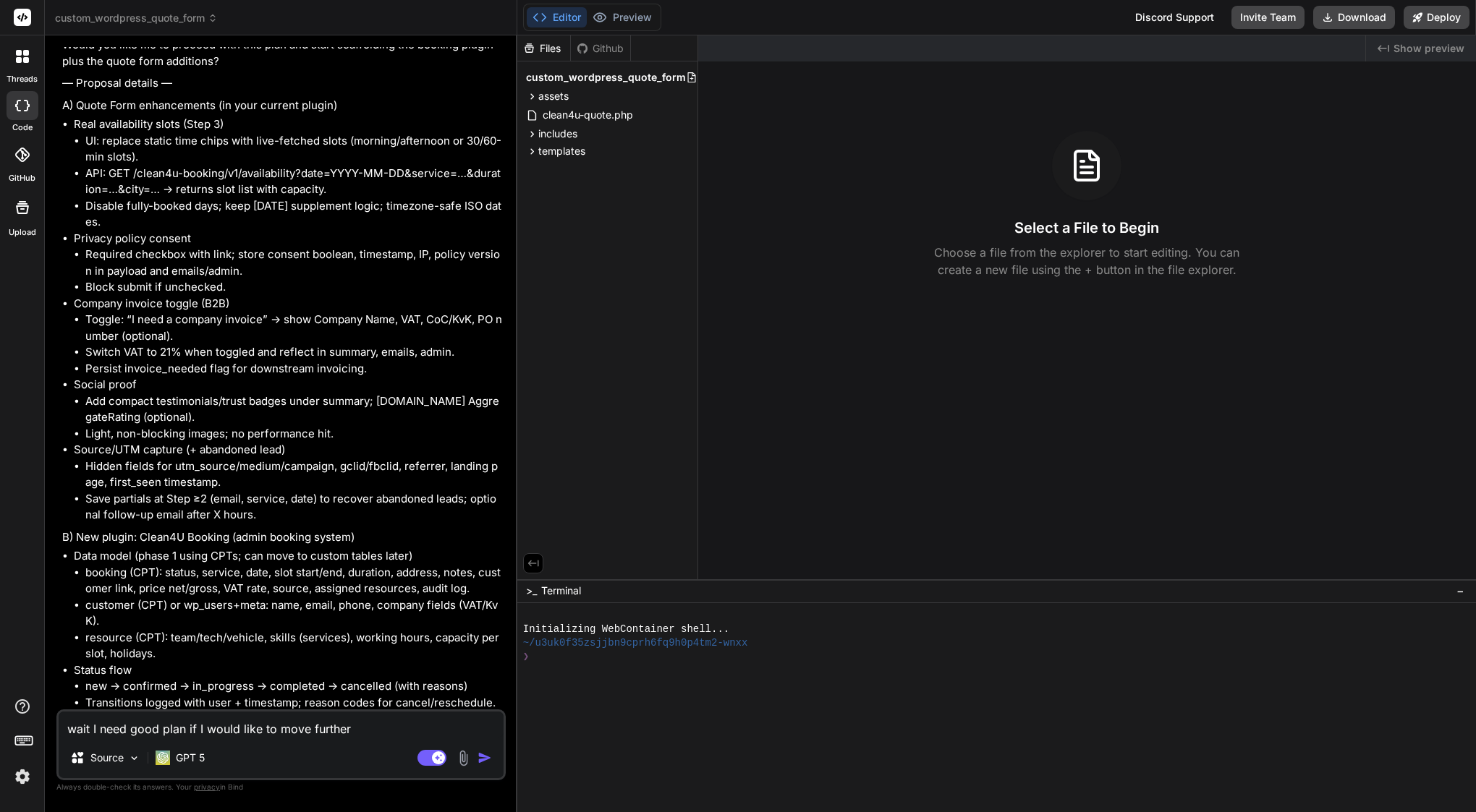
click at [132, 732] on textarea "wait I need good plan if I would like to move further" at bounding box center [281, 725] width 445 height 26
type textarea "wait I need vgood plan if I would like to move further"
type textarea "x"
type textarea "wait I need vegood plan if I would like to move further"
type textarea "x"
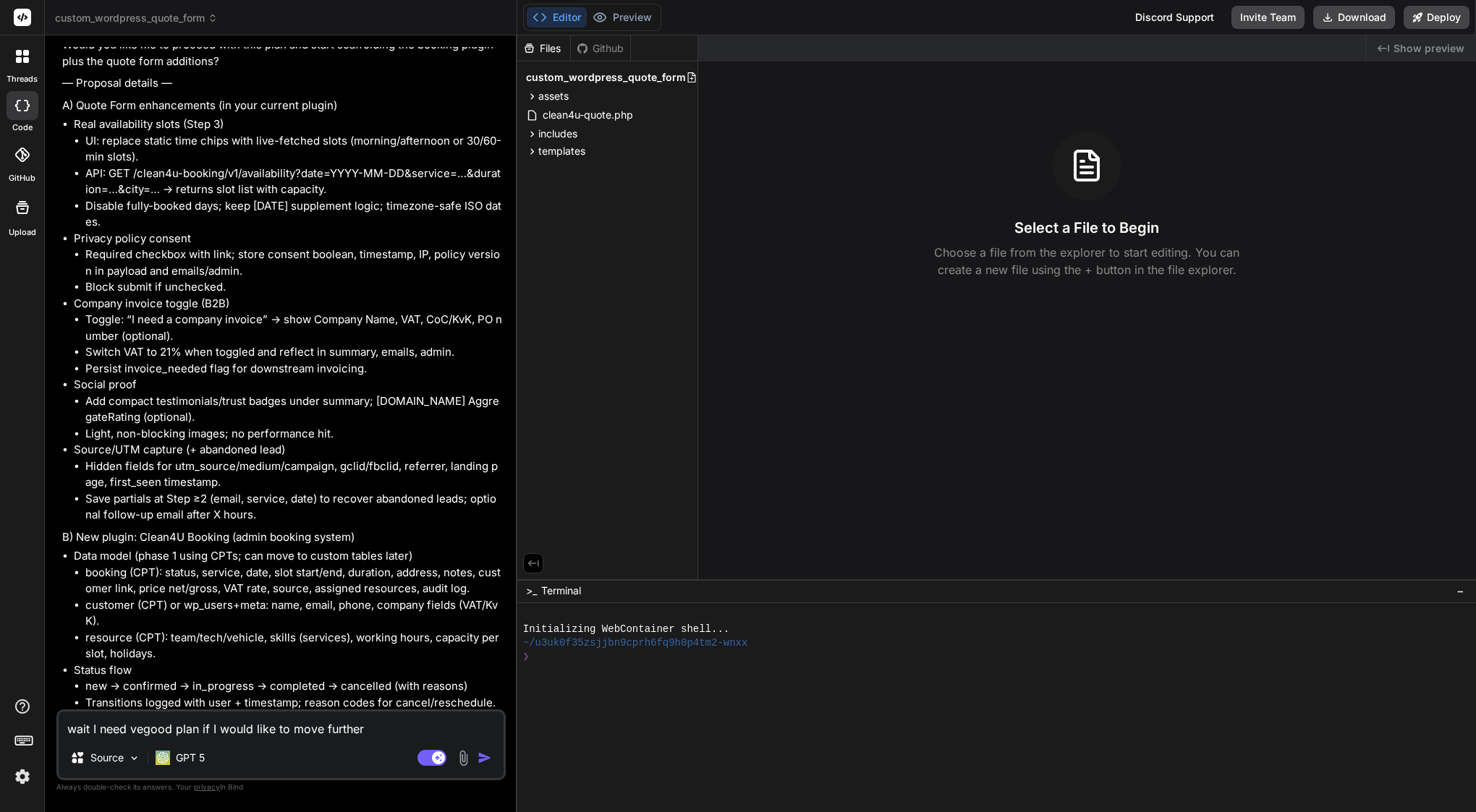
type textarea "wait I need vergood plan if I would like to move further"
type textarea "x"
type textarea "wait I need verygood plan if I would like to move further"
type textarea "x"
type textarea "wait I need very good plan if I would like to move further"
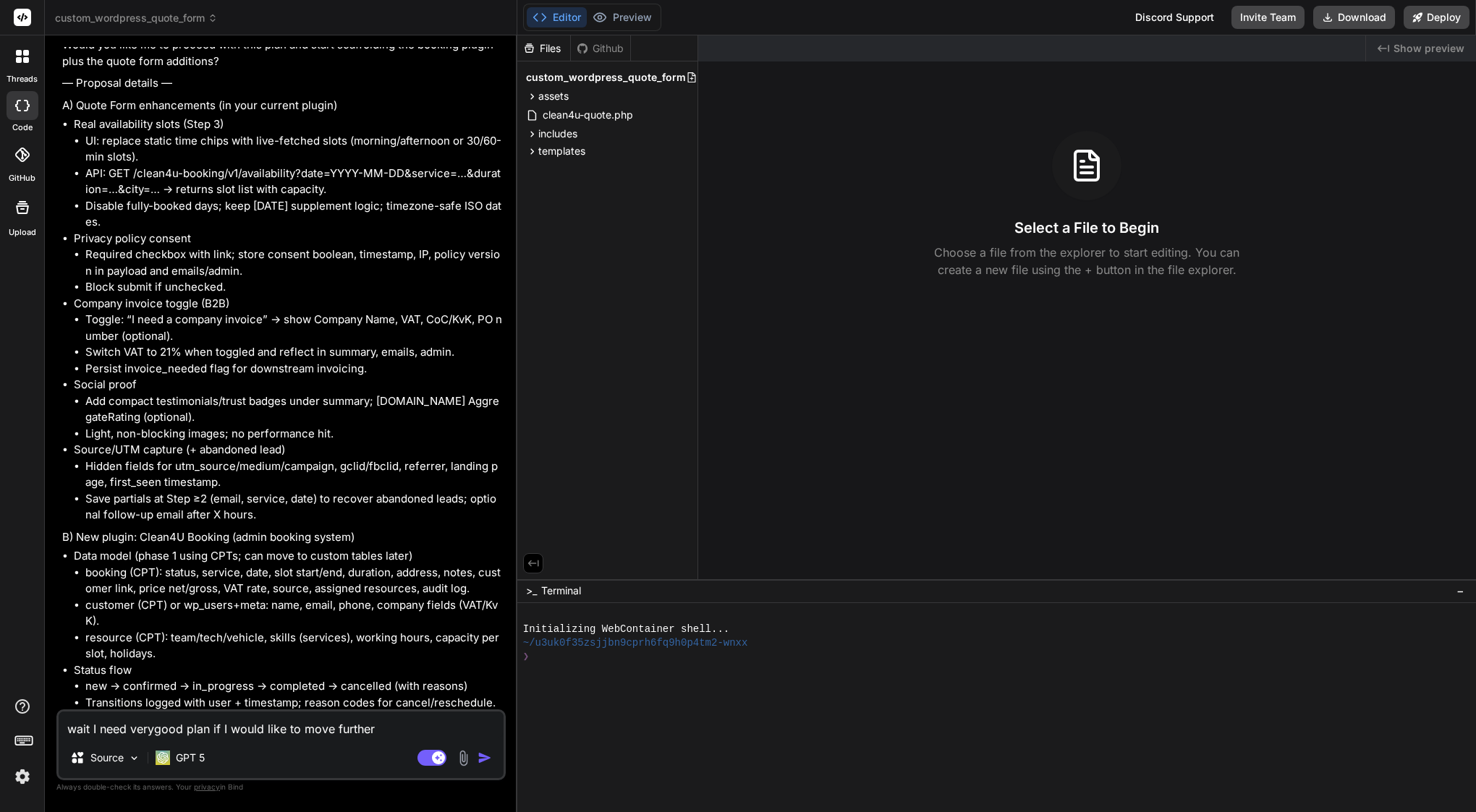
type textarea "x"
click at [382, 732] on textarea "wait I need very good plan if I would like to move further" at bounding box center [281, 725] width 445 height 26
type textarea "wait I need very good plan if I would like to move further,"
type textarea "x"
type textarea "wait I need very good plan if I would like to move further,"
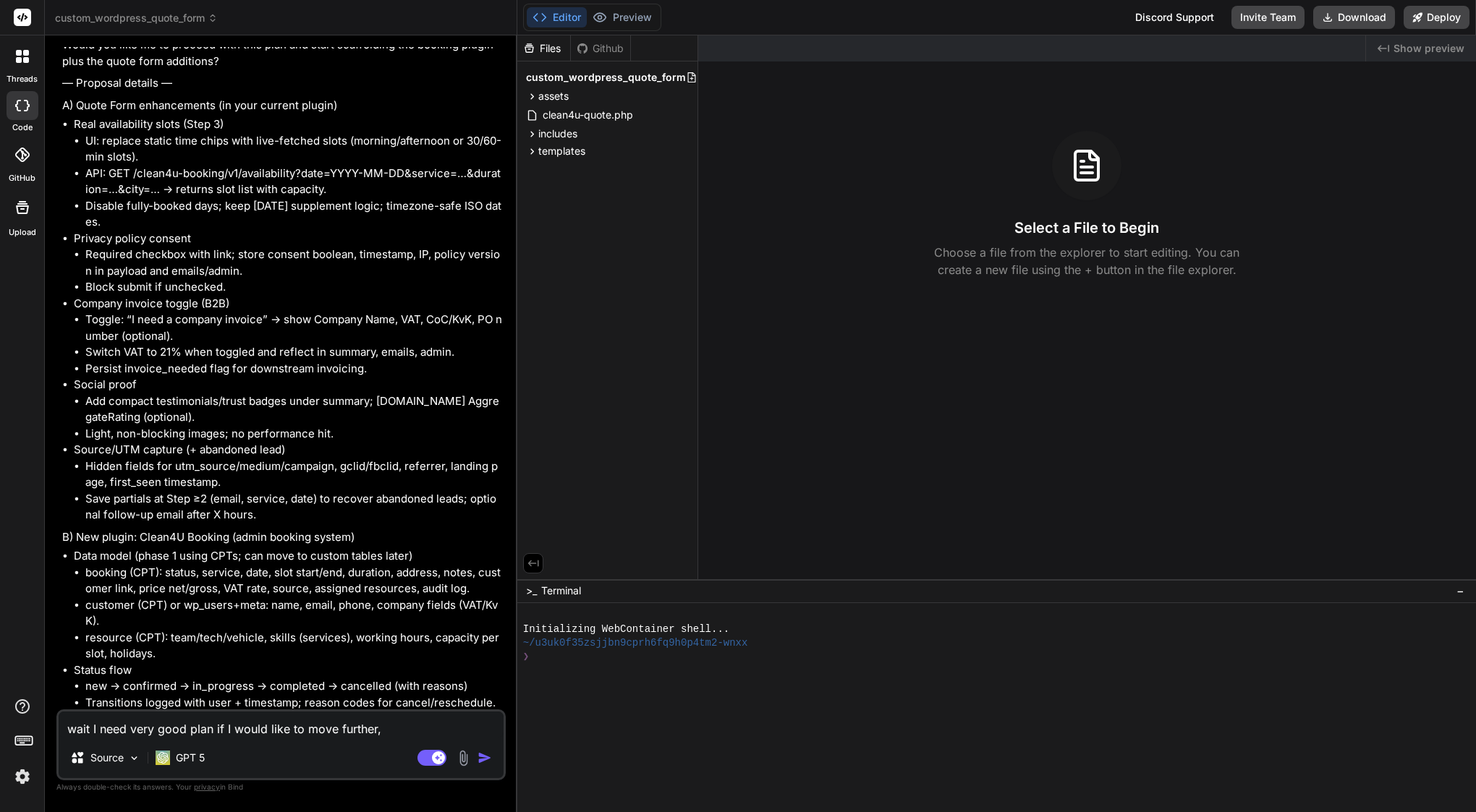
type textarea "x"
type textarea "wait I need very good plan if I would like to move further,"
click at [1358, 21] on button "Download" at bounding box center [1354, 17] width 81 height 23
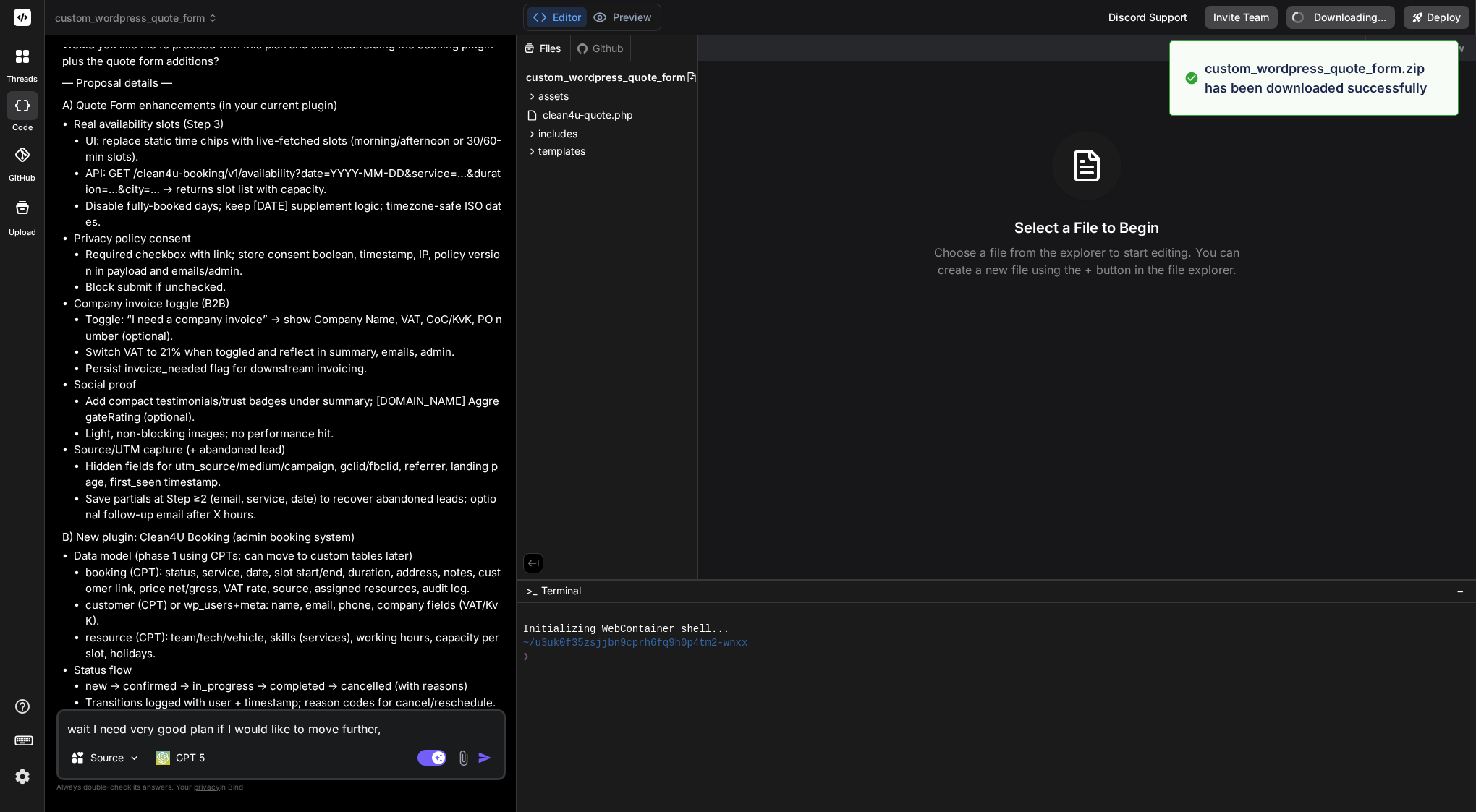
type textarea "x"
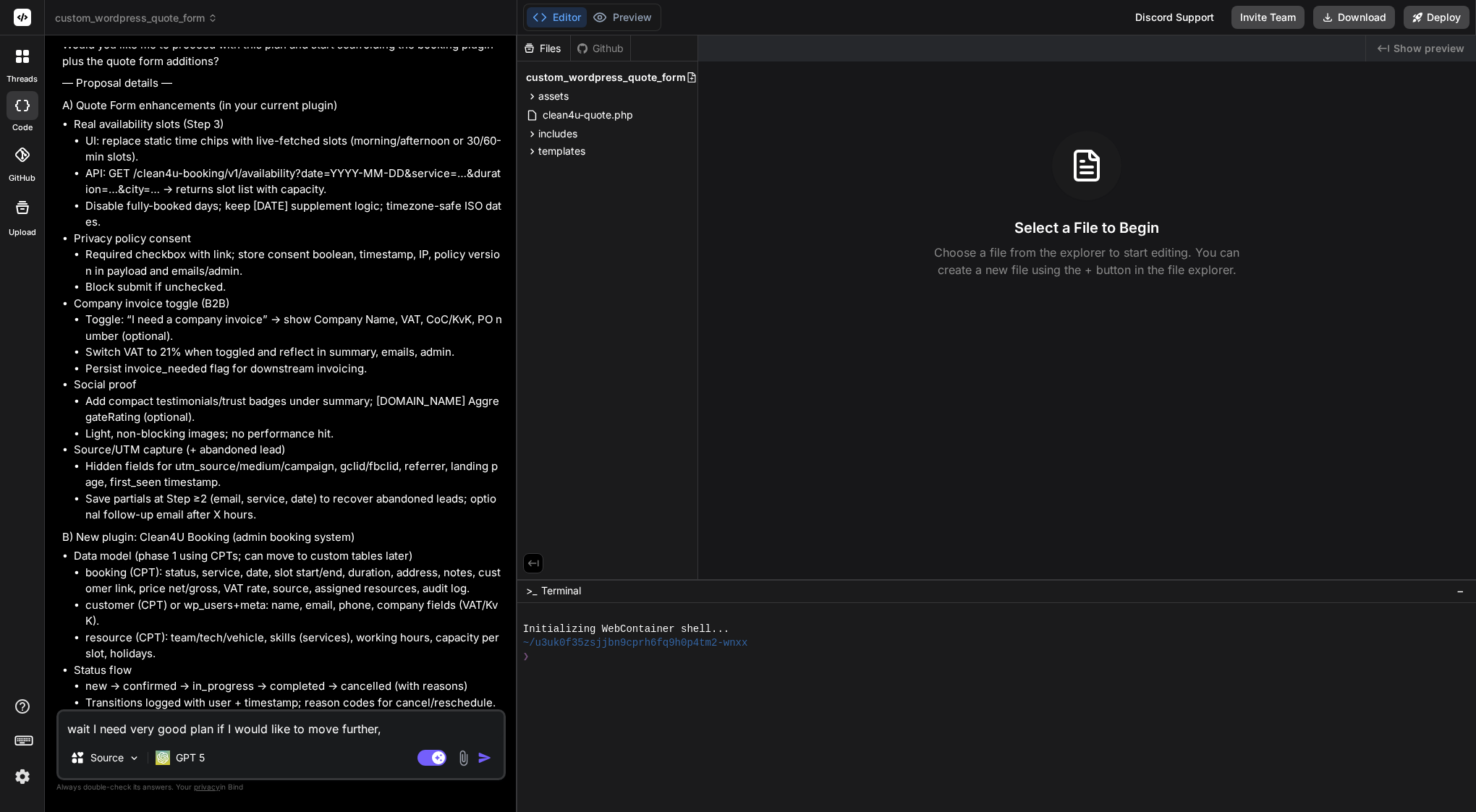
click at [404, 732] on textarea "wait I need very good plan if I would like to move further," at bounding box center [281, 725] width 445 height 26
paste textarea "what is the risk and construction time of individual steps"
type textarea "wait I need very good plan if I would like to move further, what is the risk an…"
type textarea "x"
type textarea "wait I need very good plan if I would like to move further, what is the risk an…"
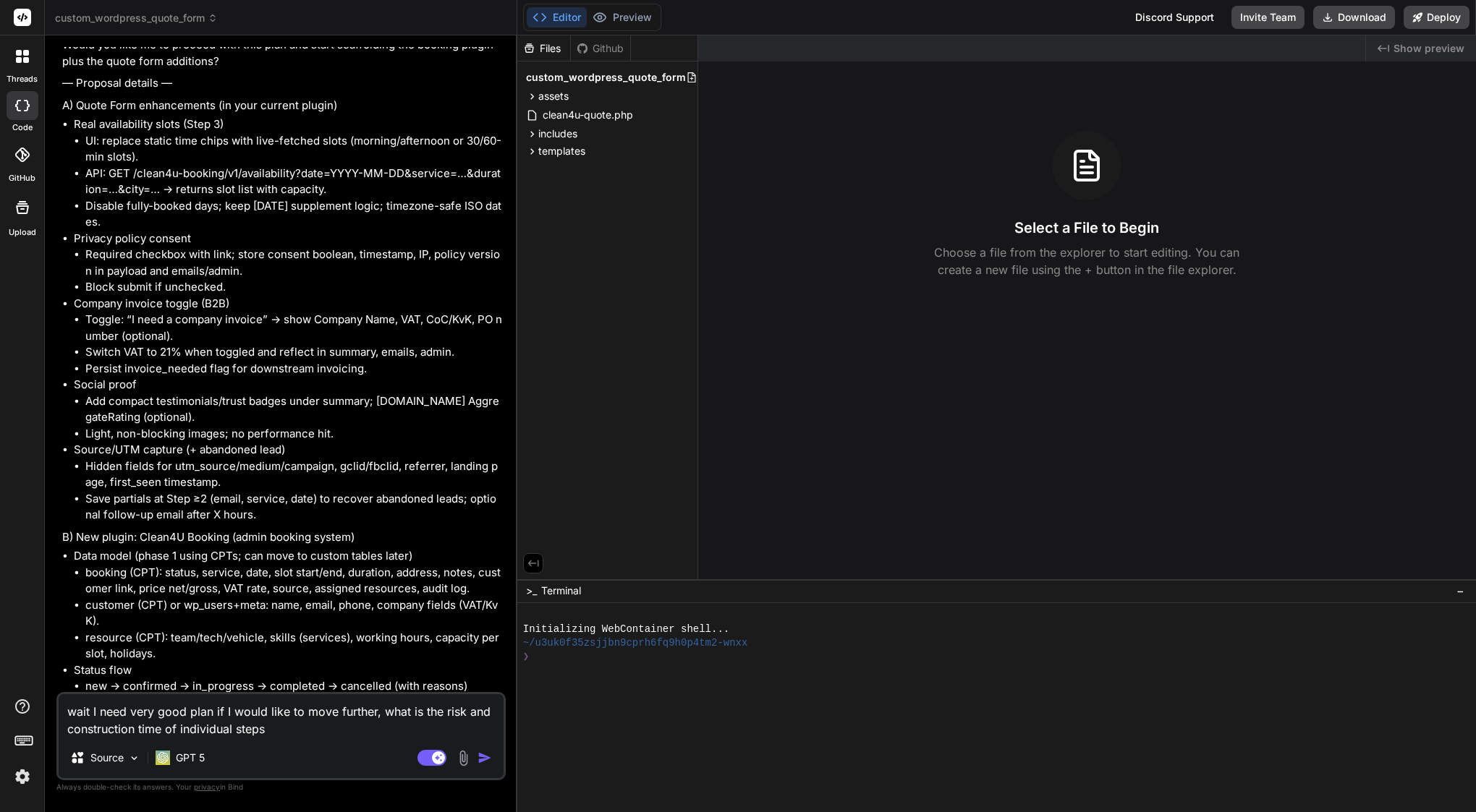
click at [485, 756] on img "button" at bounding box center [485, 758] width 15 height 15
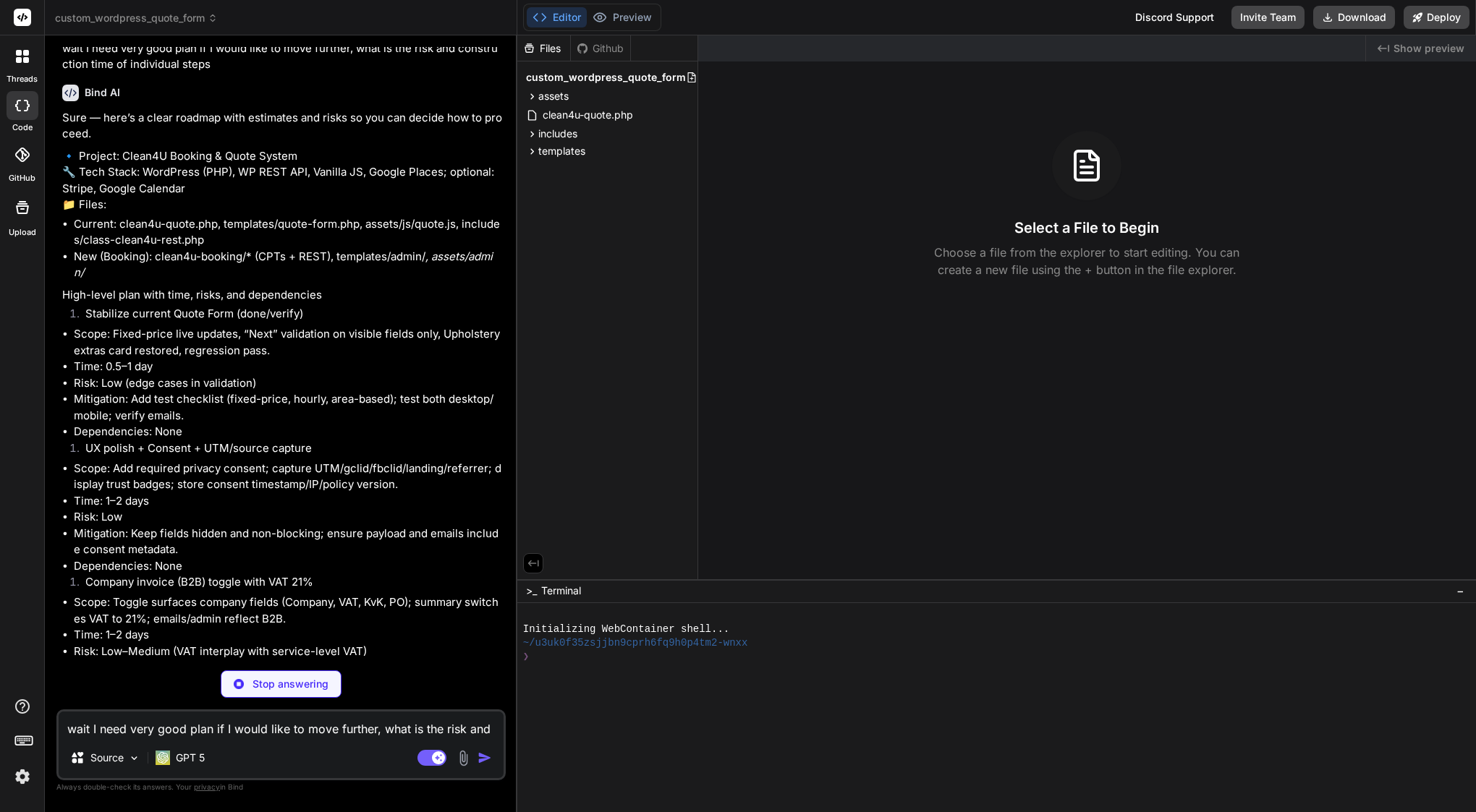
scroll to position [5567, 0]
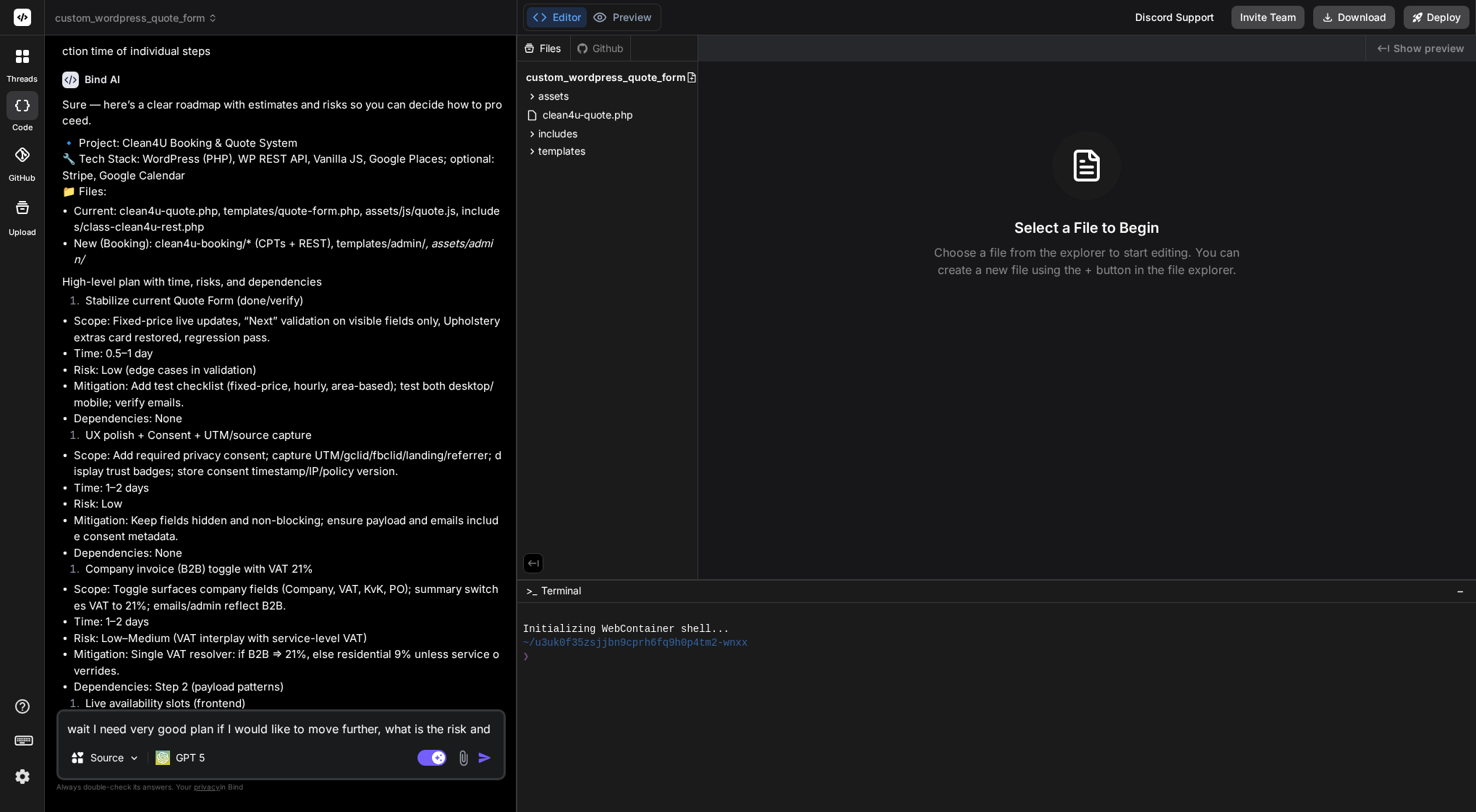
type textarea "x"
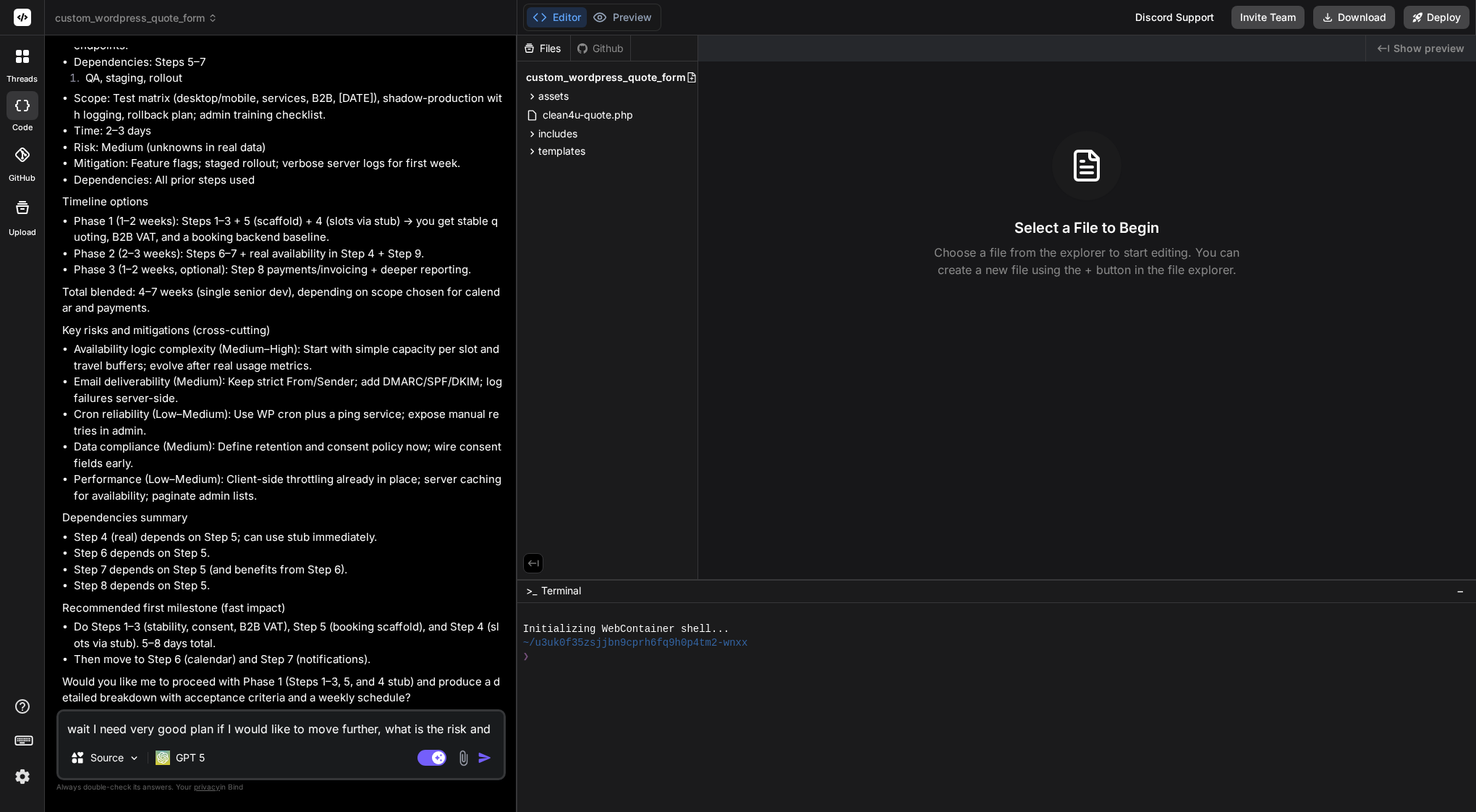
scroll to position [7028, 0]
drag, startPoint x: 92, startPoint y: 627, endPoint x: 289, endPoint y: 622, distance: 197.1
click at [289, 622] on li "Do Steps 1–3 (stability, consent, B2B VAT), Step 5 (booking scaffold), and Step…" at bounding box center [288, 635] width 429 height 32
copy li "Steps 1–3 (stability, consent, B2B VAT)"
click at [252, 725] on textarea "wait I need very good plan if I would like to move further, what is the risk an…" at bounding box center [281, 725] width 445 height 26
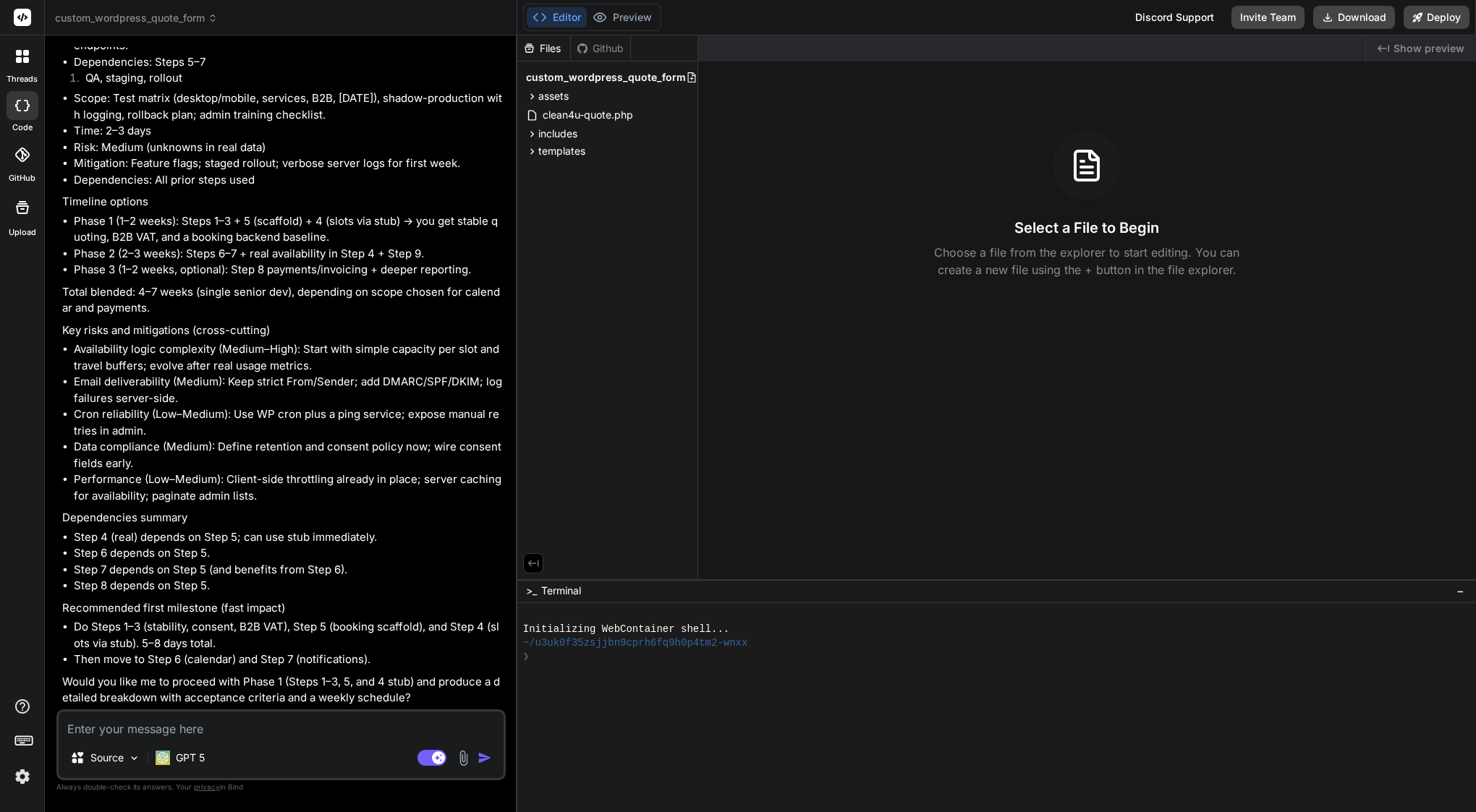
type textarea "w"
type textarea "x"
type textarea "wh"
type textarea "x"
type textarea "wha"
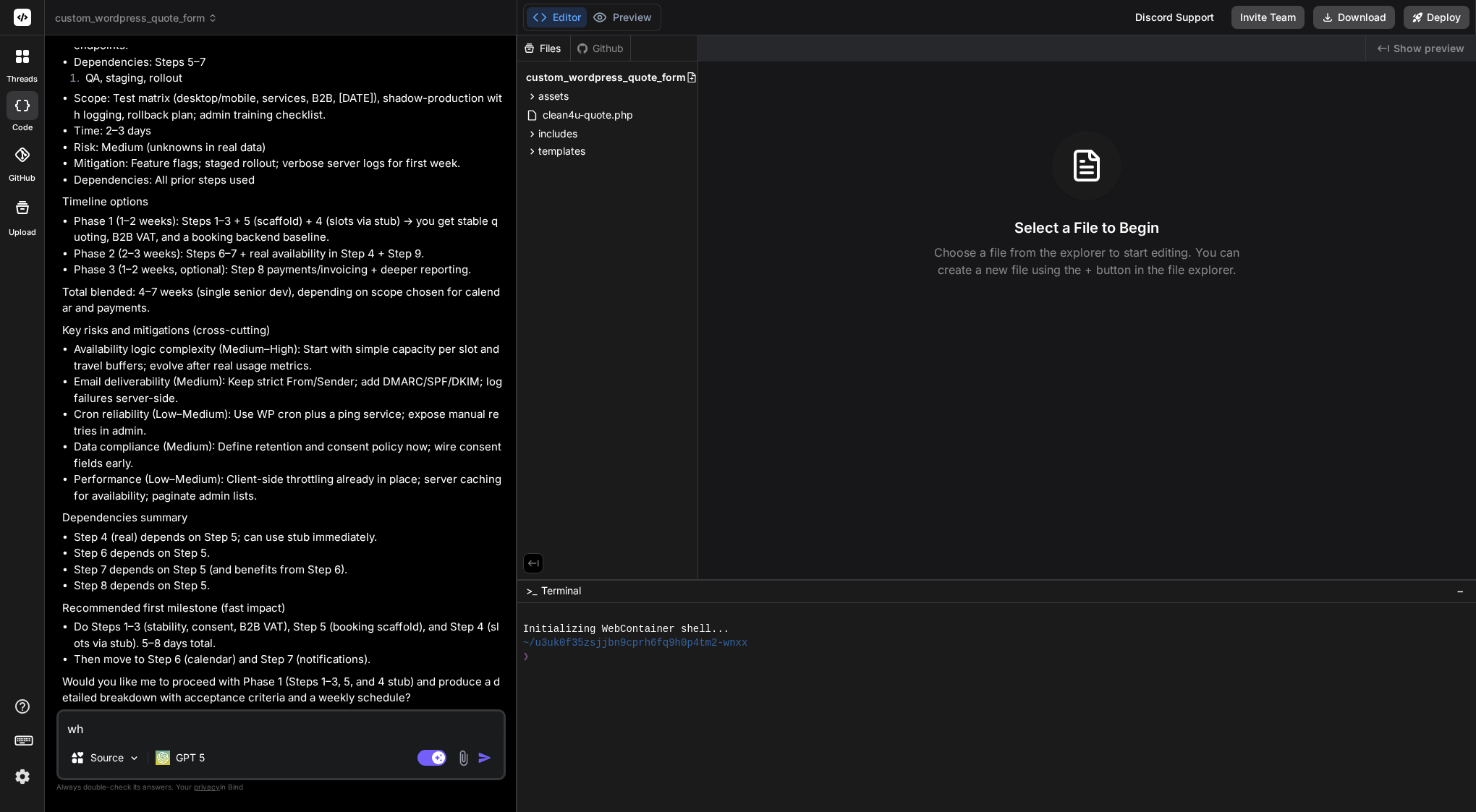
type textarea "x"
type textarea "what"
type textarea "x"
type textarea "what"
type textarea "x"
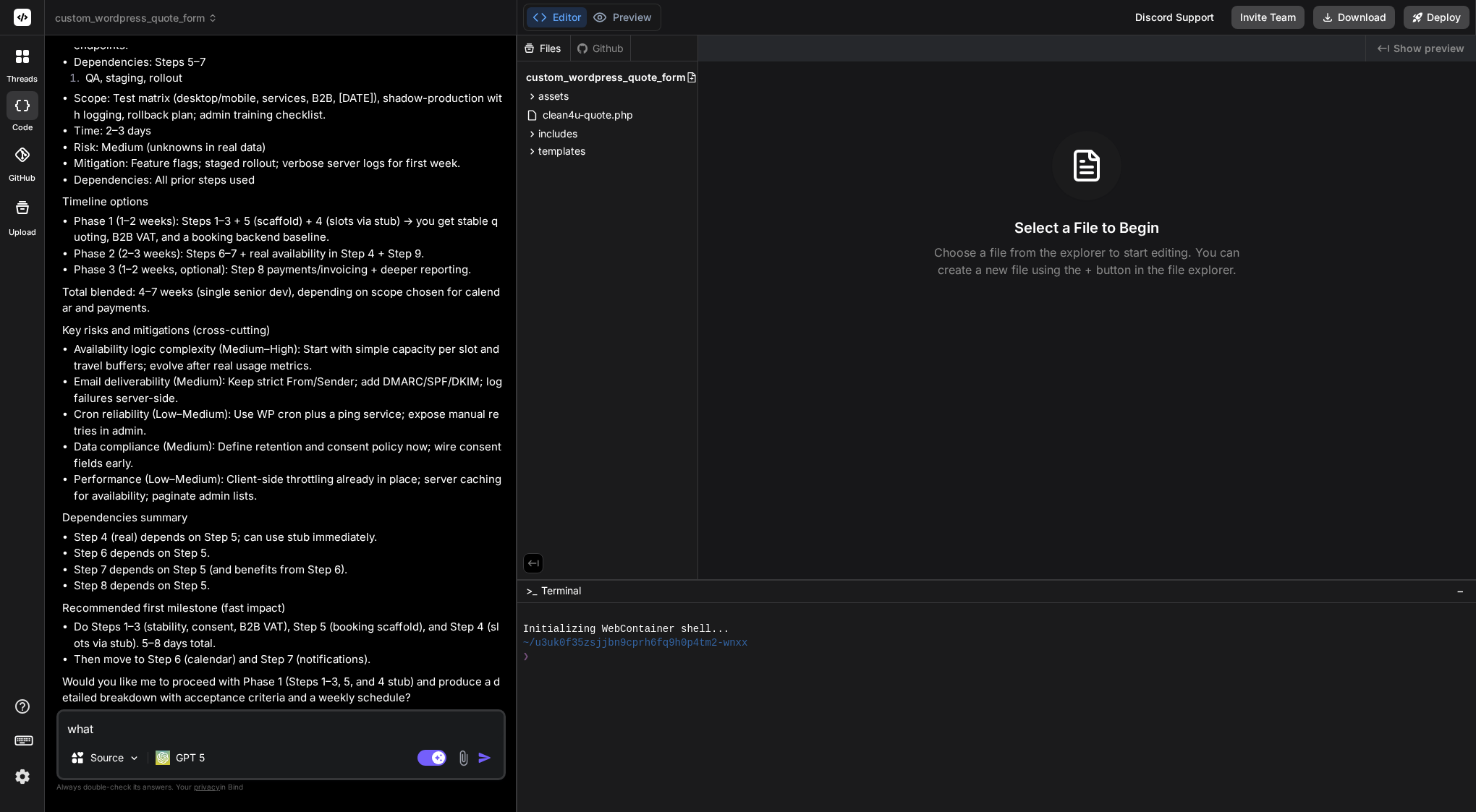
type textarea "what i"
type textarea "x"
type textarea "what in"
type textarea "x"
type textarea "what inc"
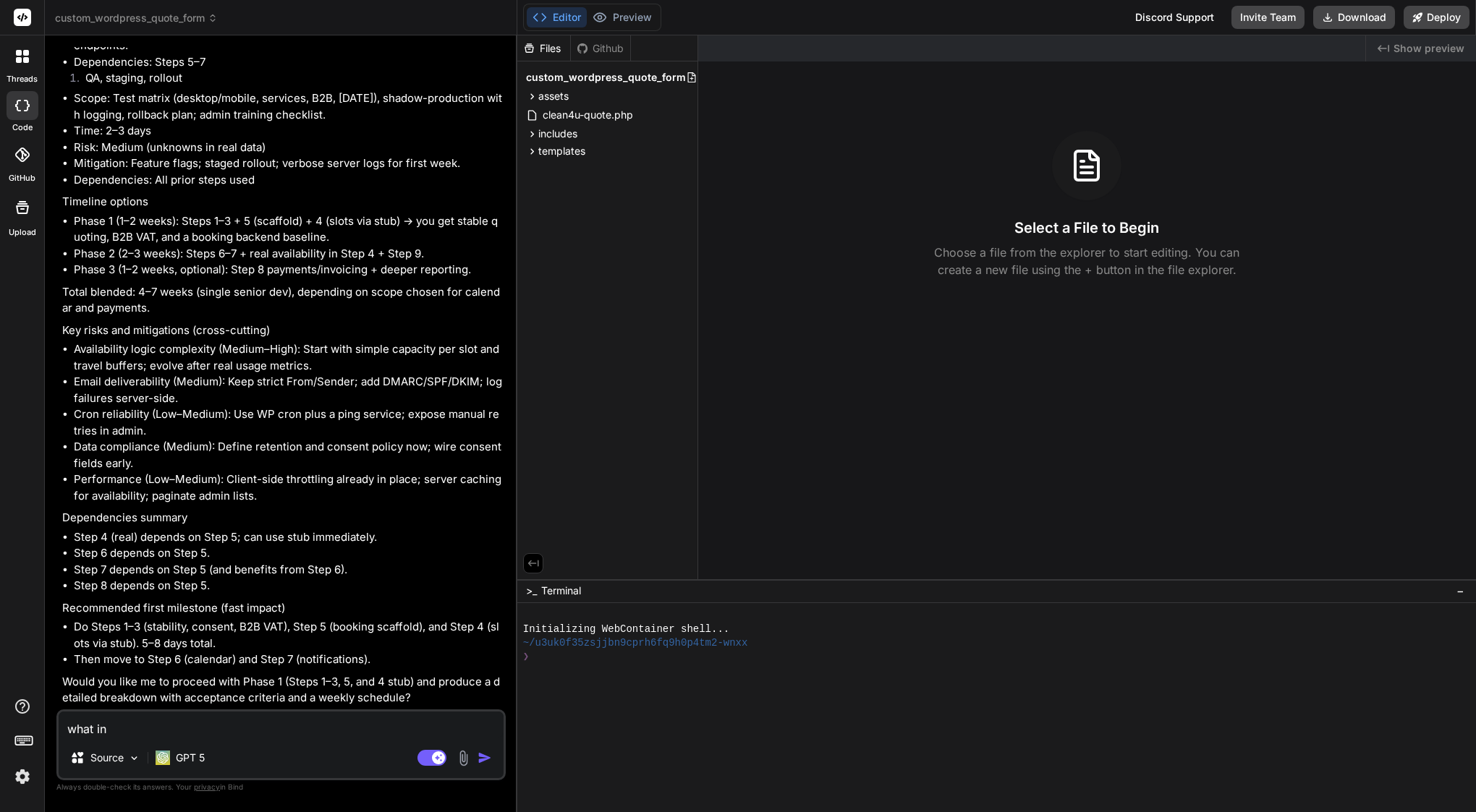
type textarea "x"
type textarea "what incl"
type textarea "x"
type textarea "what inclu"
type textarea "x"
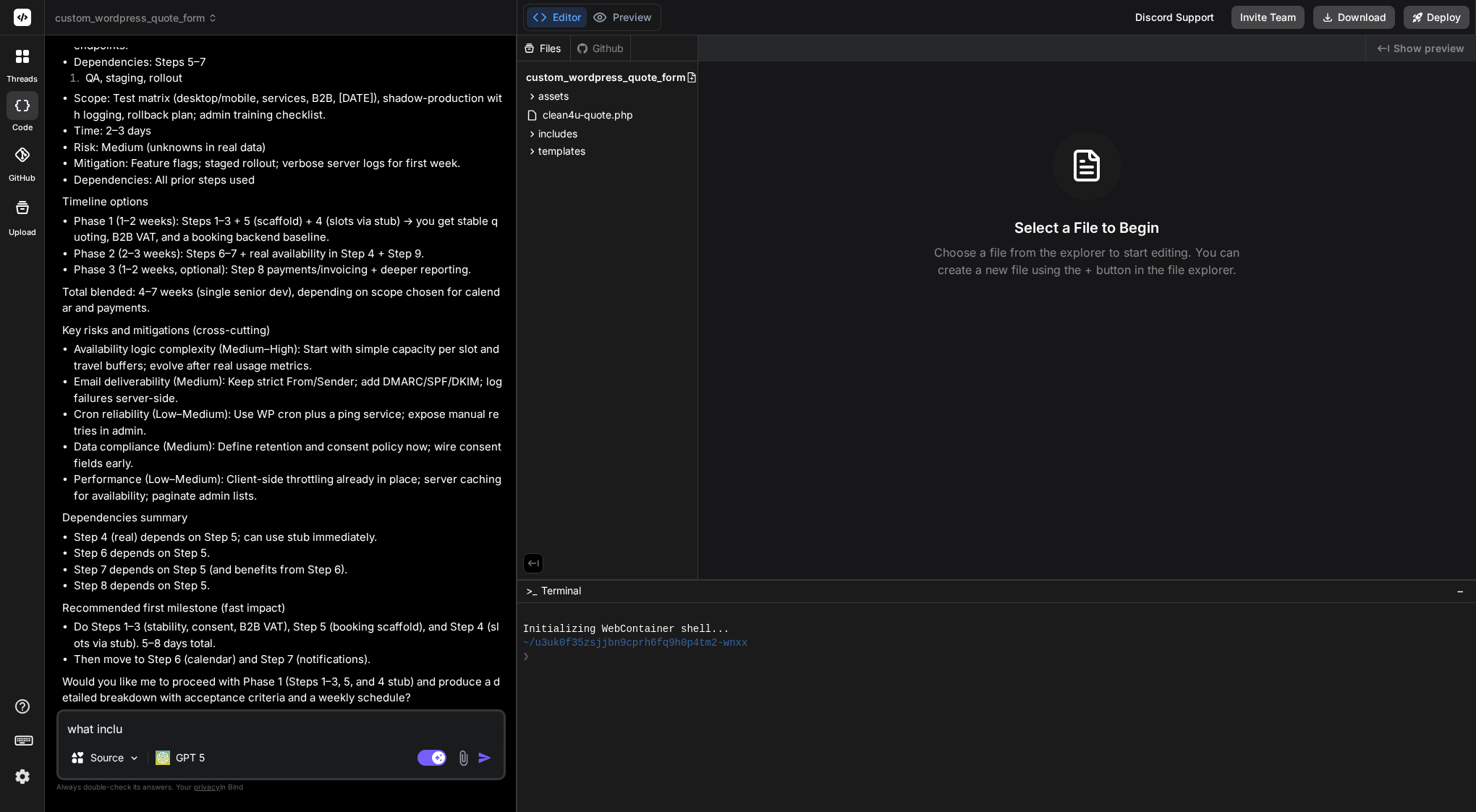
type textarea "what includ"
type textarea "x"
type textarea "what include"
type textarea "x"
type textarea "what includes"
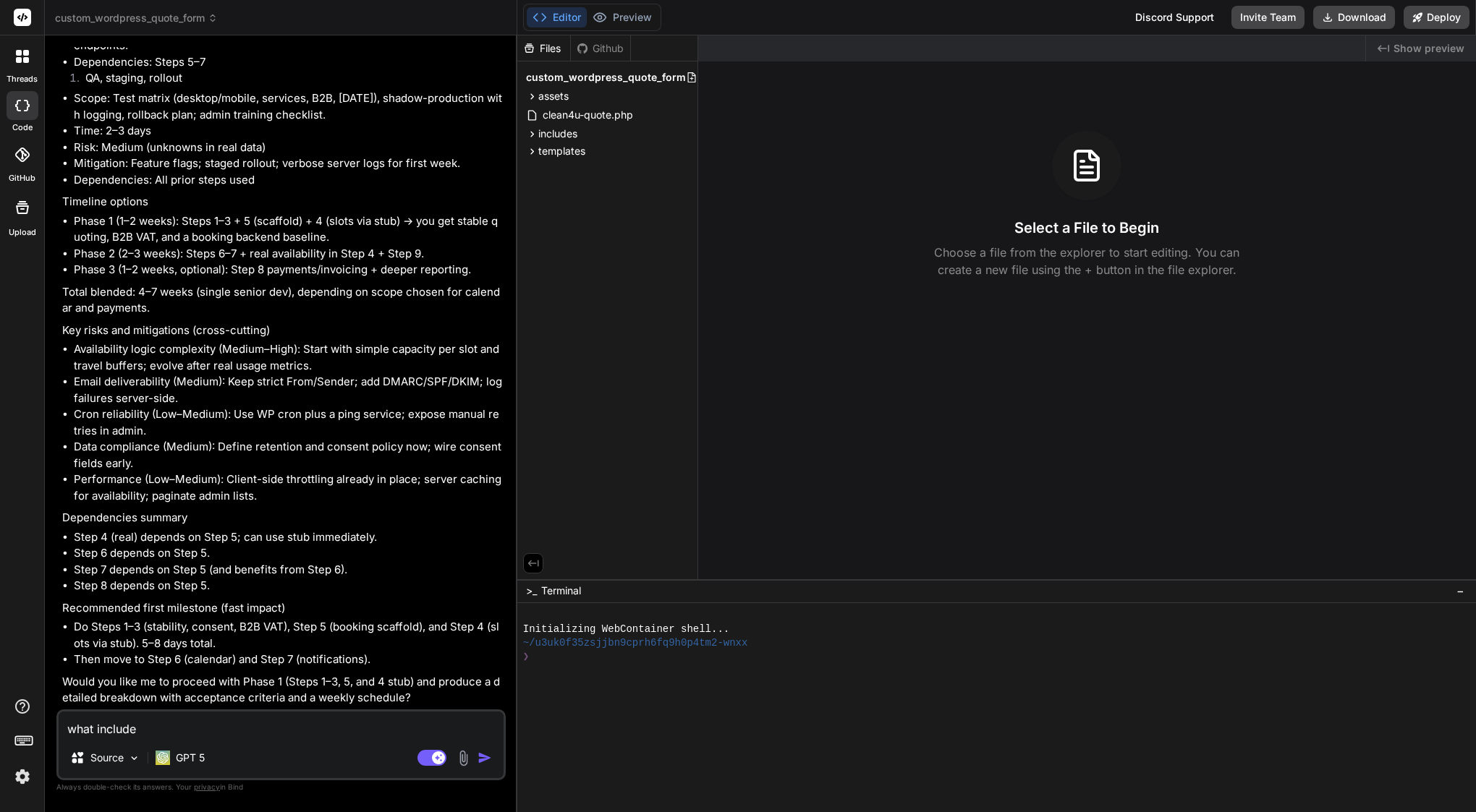
type textarea "x"
type textarea "what includes"
type textarea "x"
type textarea "what includes i"
type textarea "x"
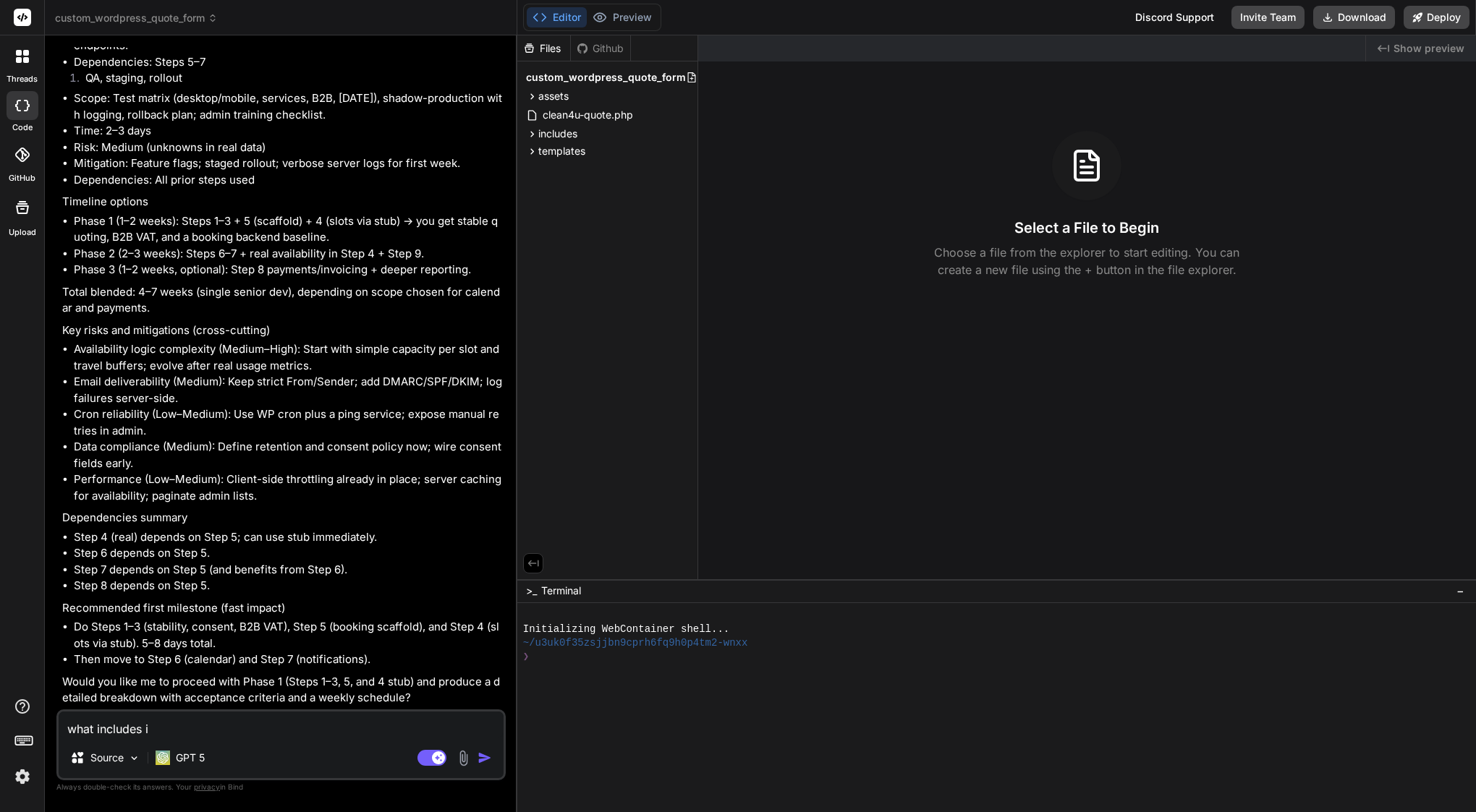
type textarea "what includes in"
type textarea "x"
type textarea "what includes in"
type textarea "x"
paste textarea "Steps 1–3 (stability, consent, B2B VAT)"
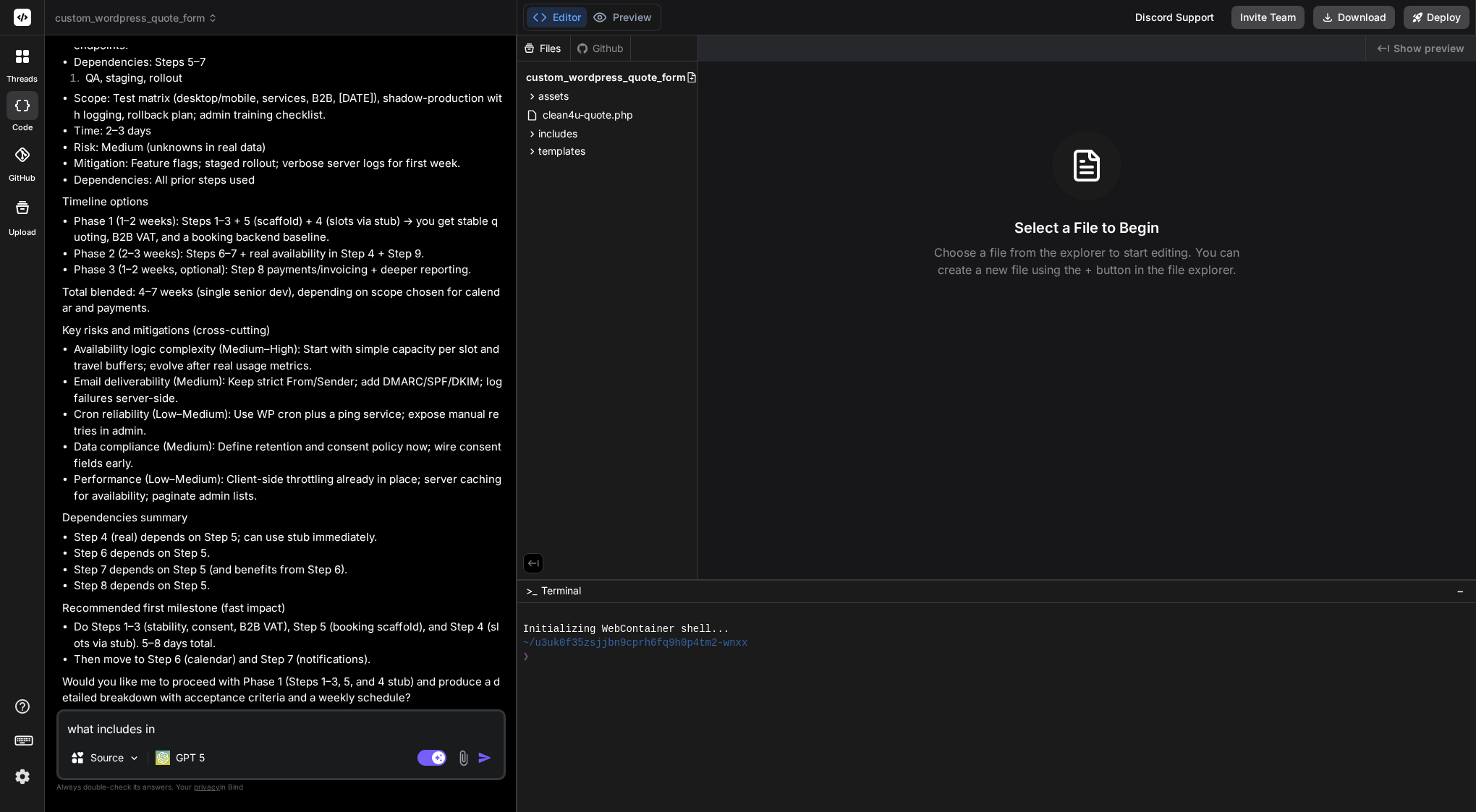
type textarea "what includes in Steps 1–3 (stability, consent, B2B VAT)"
type textarea "x"
type textarea "what includes in Steps 1–3 (stability, consent, B2B VAT)"
type textarea "x"
type textarea "what includes in Steps 1–3 (stability, consent, B2B VAT) o"
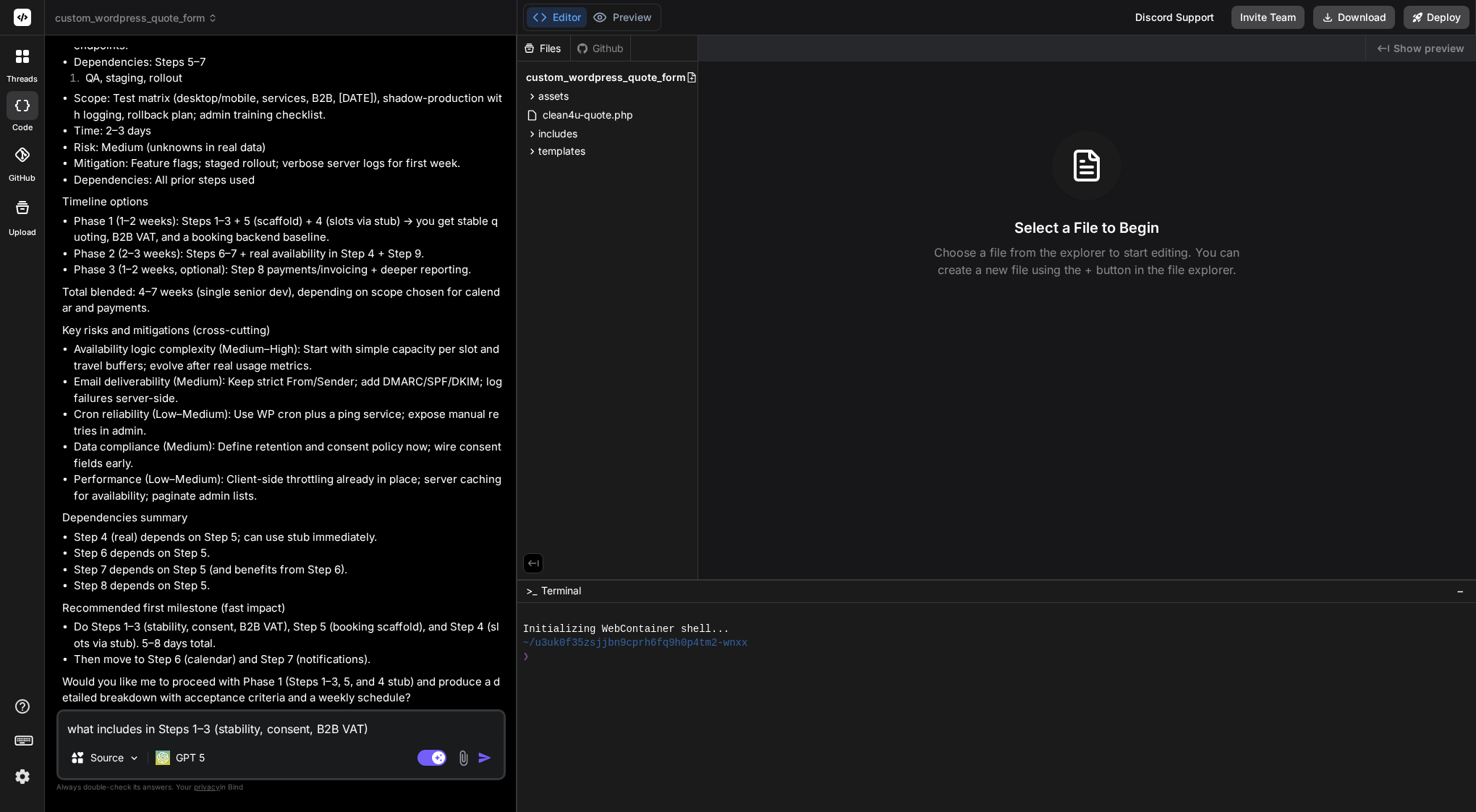
type textarea "x"
type textarea "what includes in Steps 1–3 (stability, consent, B2B VAT) on"
type textarea "x"
type textarea "what includes in Steps 1–3 (stability, consent, B2B VAT) on"
type textarea "x"
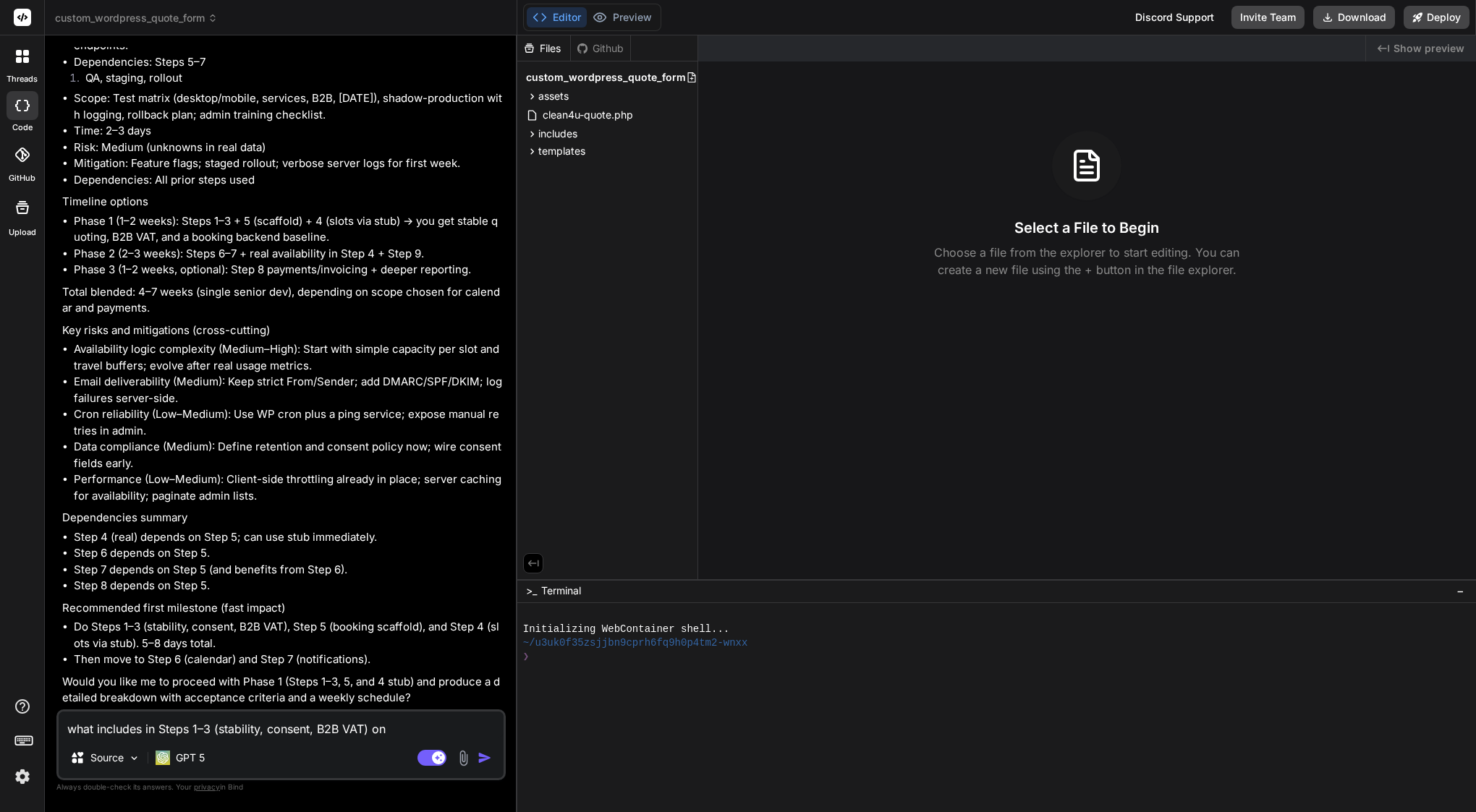
type textarea "what includes in Steps 1–3 (stability, consent, B2B VAT) on t"
type textarea "x"
type textarea "what includes in Steps 1–3 (stability, consent, B2B VAT) on th"
type textarea "x"
type textarea "what includes in Steps 1–3 (stability, consent, B2B VAT) on thi"
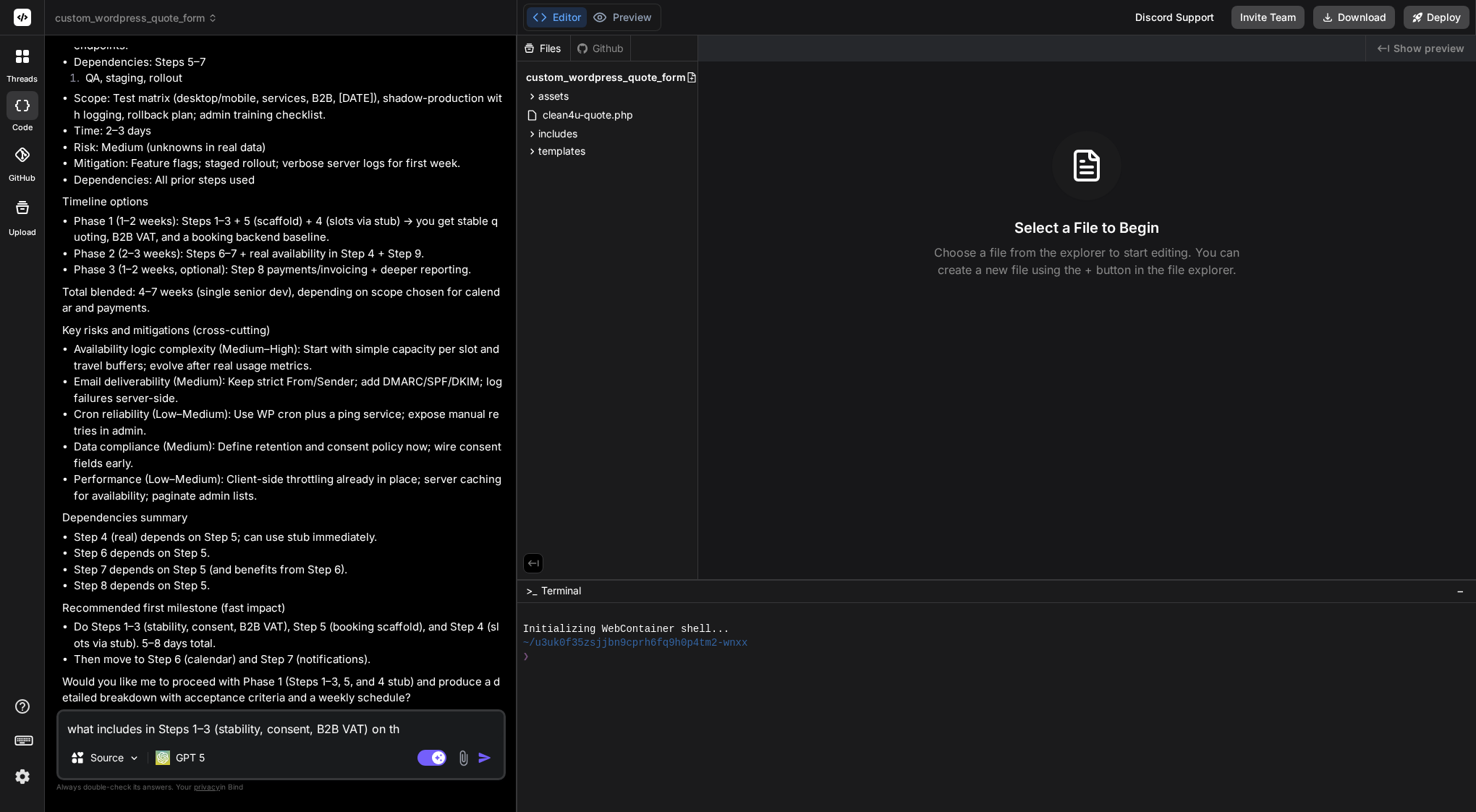
type textarea "x"
type textarea "what includes in Steps 1–3 (stability, consent, B2B VAT) on this"
type textarea "x"
type textarea "what includes in Steps 1–3 (stability, consent, B2B VAT) on this"
type textarea "x"
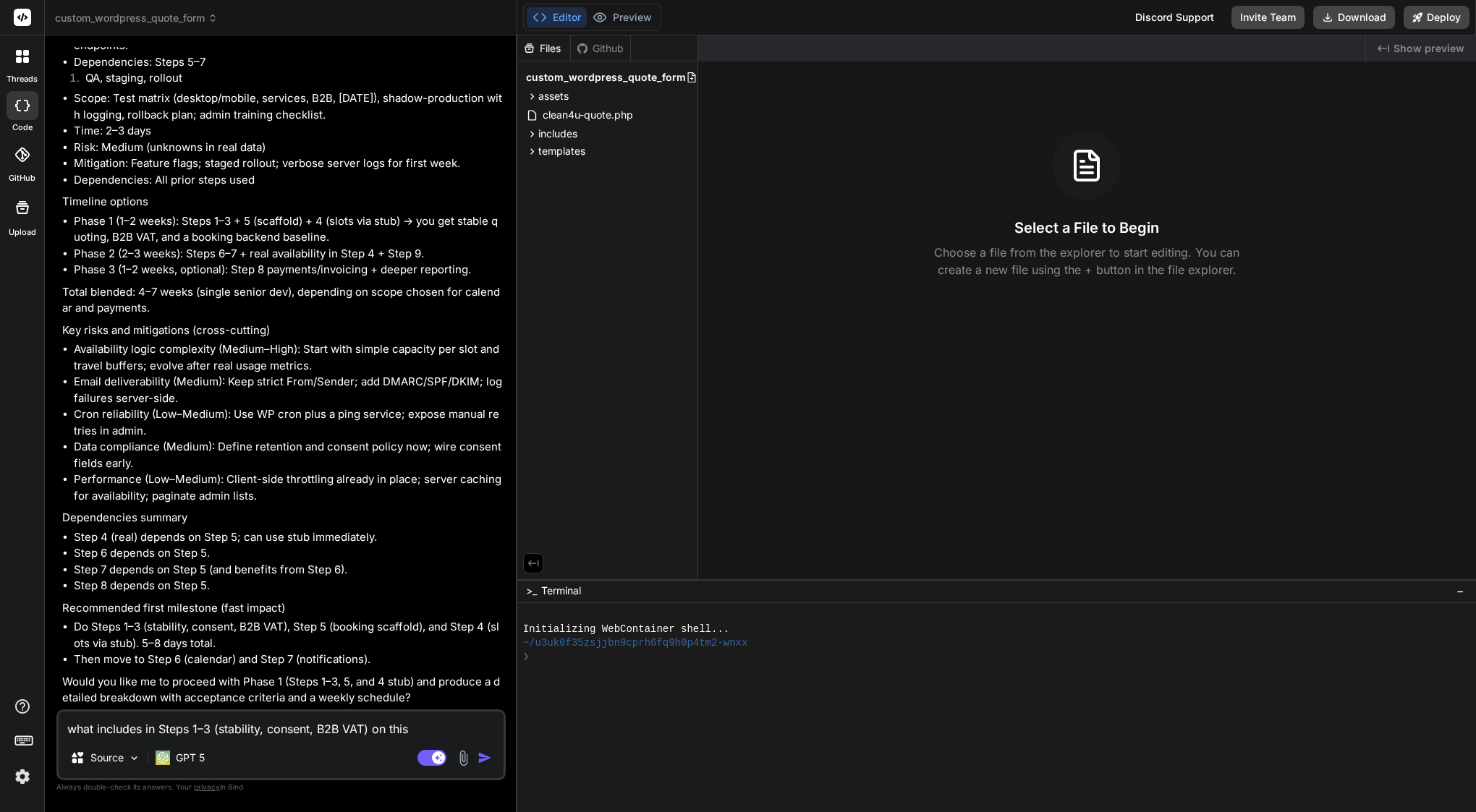
type textarea "what includes in Steps 1–3 (stability, consent, B2B VAT) on this s"
type textarea "x"
type textarea "what includes in Steps 1–3 (stability, consent, B2B VAT) on this st"
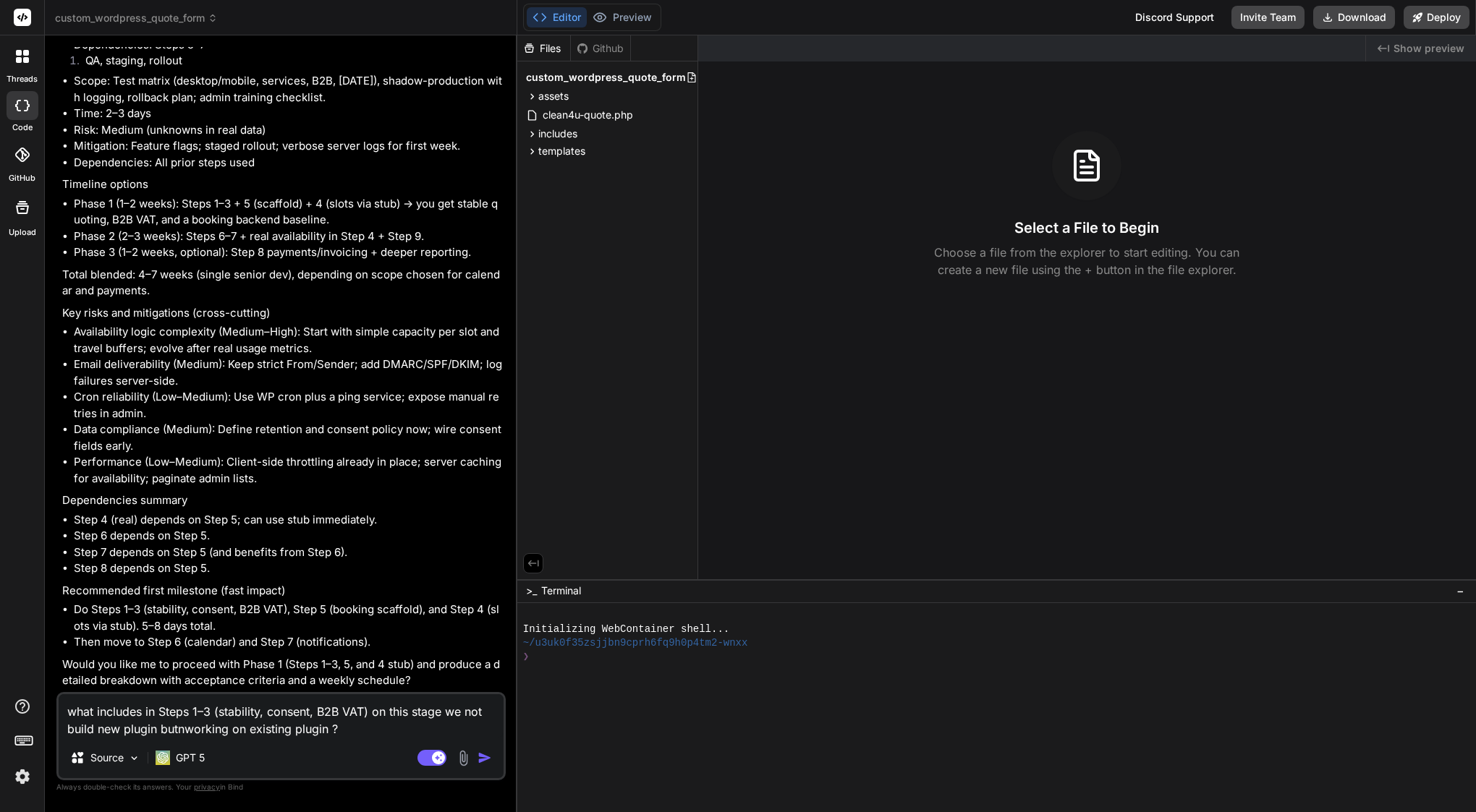
click at [181, 726] on textarea "what includes in Steps 1–3 (stability, consent, B2B VAT) on this stage we not b…" at bounding box center [281, 716] width 445 height 44
click at [482, 757] on img "button" at bounding box center [485, 758] width 15 height 15
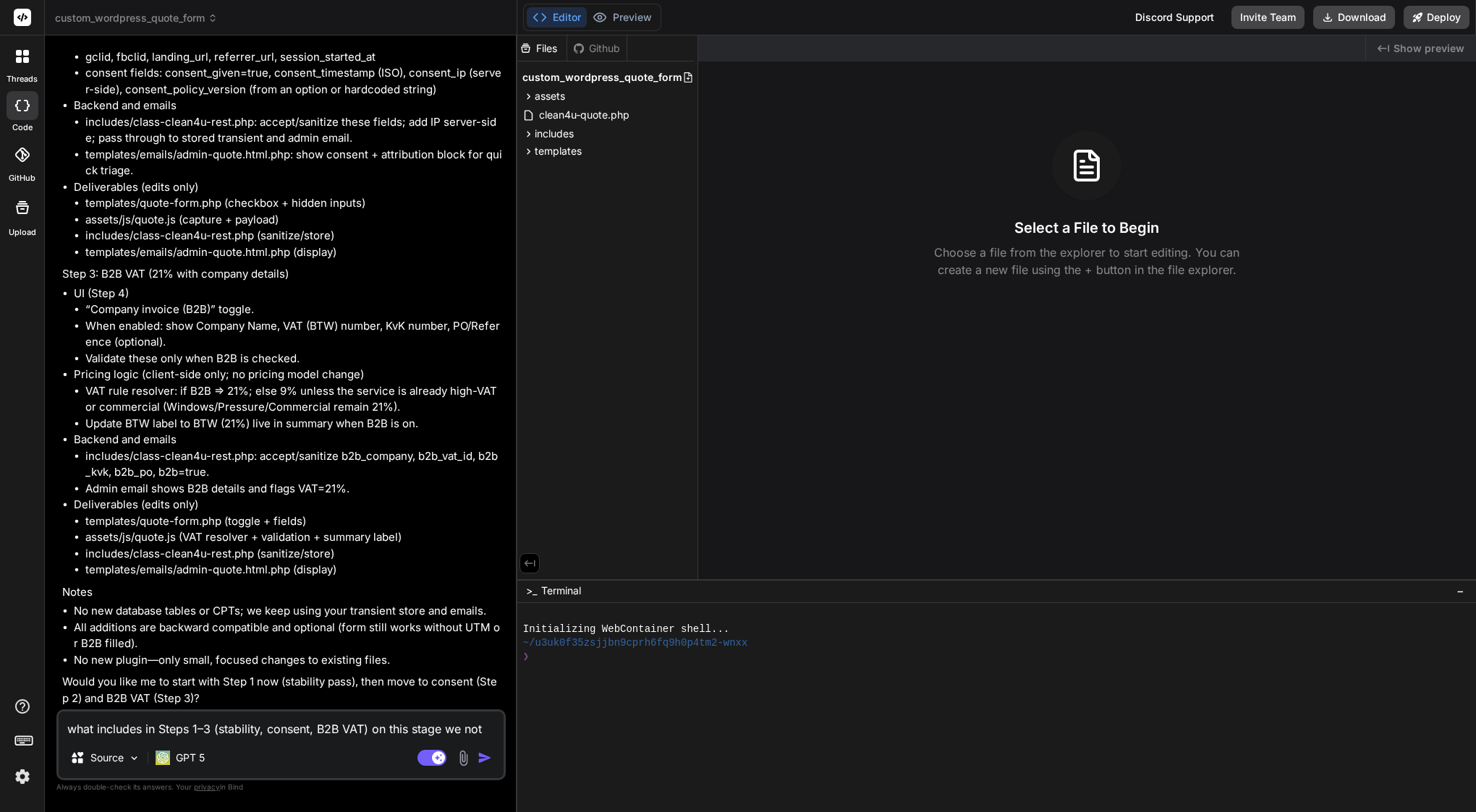
scroll to position [8112, 0]
